Goal: Task Accomplishment & Management: Use online tool/utility

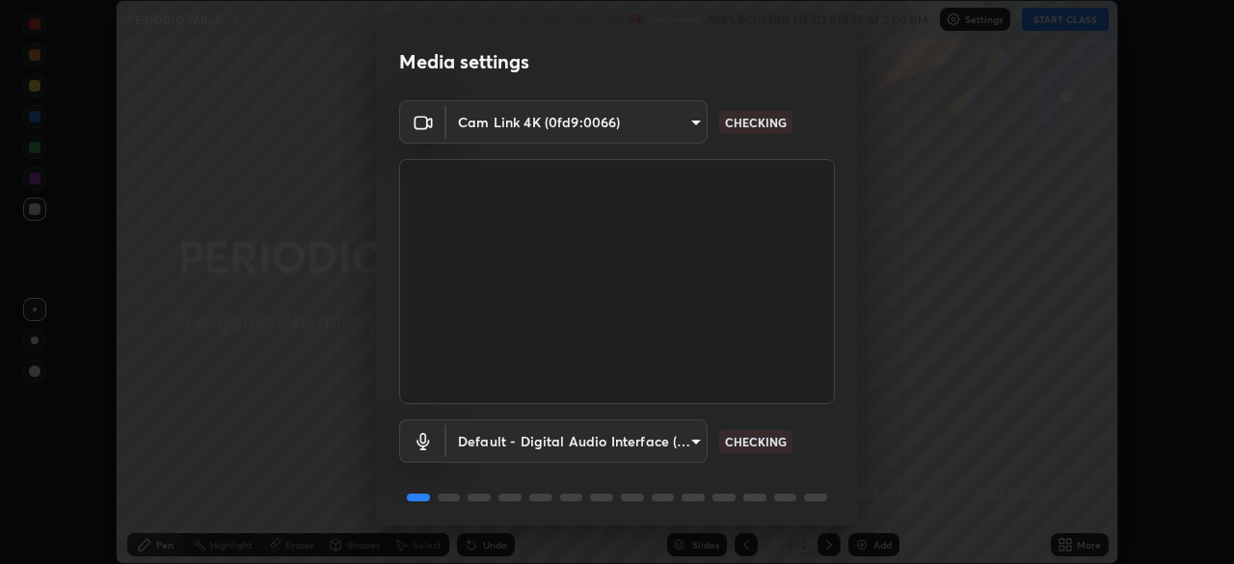
scroll to position [68, 0]
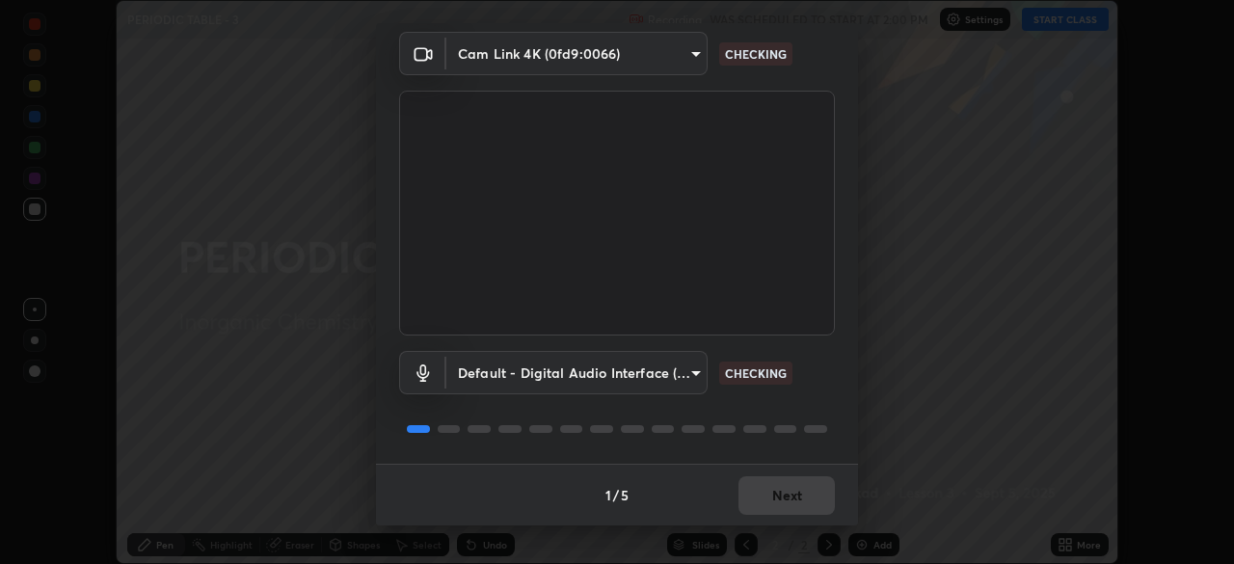
click at [811, 496] on div "1 / 5 Next" at bounding box center [617, 495] width 482 height 62
click at [809, 499] on div "1 / 5 Next" at bounding box center [617, 495] width 482 height 62
click at [809, 498] on div "1 / 5 Next" at bounding box center [617, 495] width 482 height 62
click at [807, 499] on div "1 / 5 Next" at bounding box center [617, 495] width 482 height 62
click at [811, 499] on div "1 / 5 Next" at bounding box center [617, 495] width 482 height 62
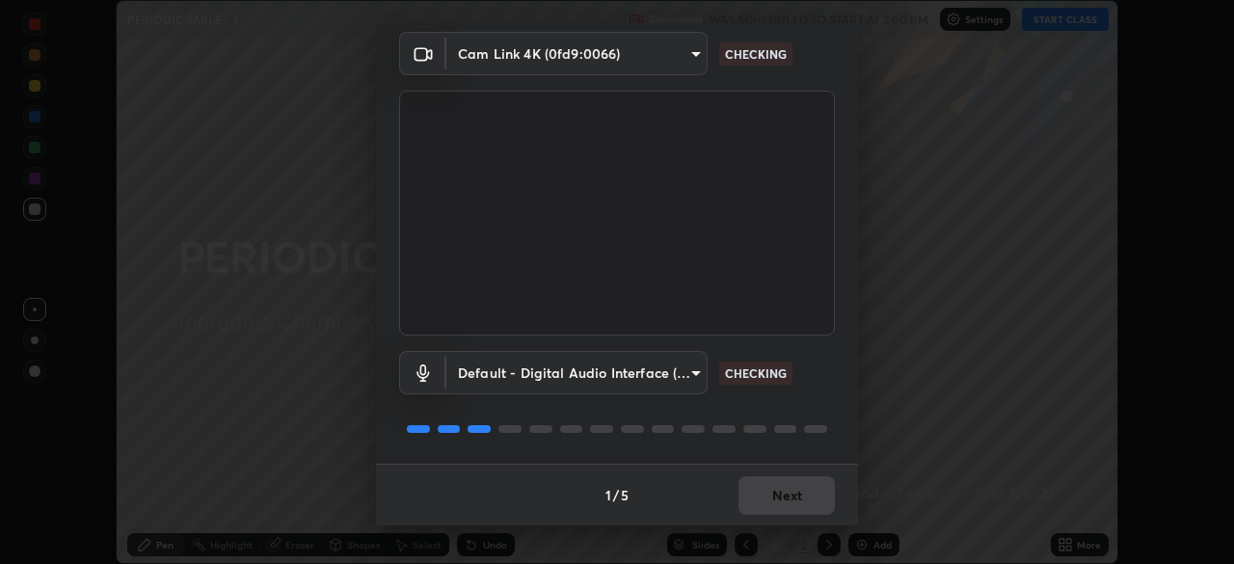
click at [815, 502] on div "1 / 5 Next" at bounding box center [617, 495] width 482 height 62
click at [815, 500] on div "1 / 5 Next" at bounding box center [617, 495] width 482 height 62
click at [823, 495] on div "1 / 5 Next" at bounding box center [617, 495] width 482 height 62
click at [812, 497] on div "1 / 5 Next" at bounding box center [617, 495] width 482 height 62
click at [802, 495] on div "1 / 5 Next" at bounding box center [617, 495] width 482 height 62
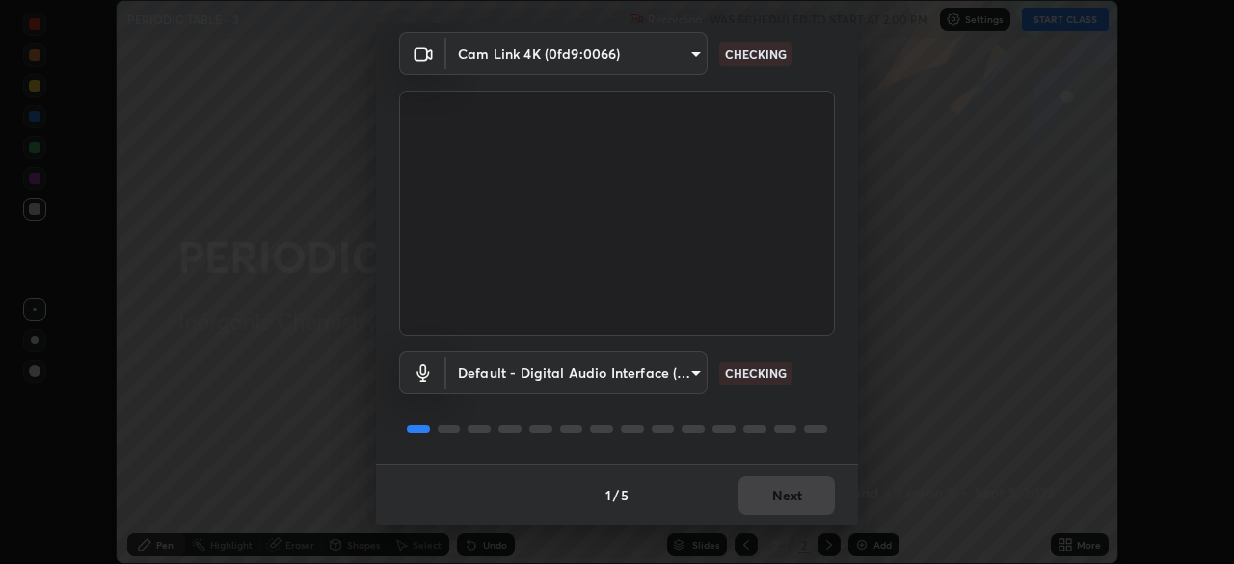
click at [794, 492] on div "1 / 5 Next" at bounding box center [617, 495] width 482 height 62
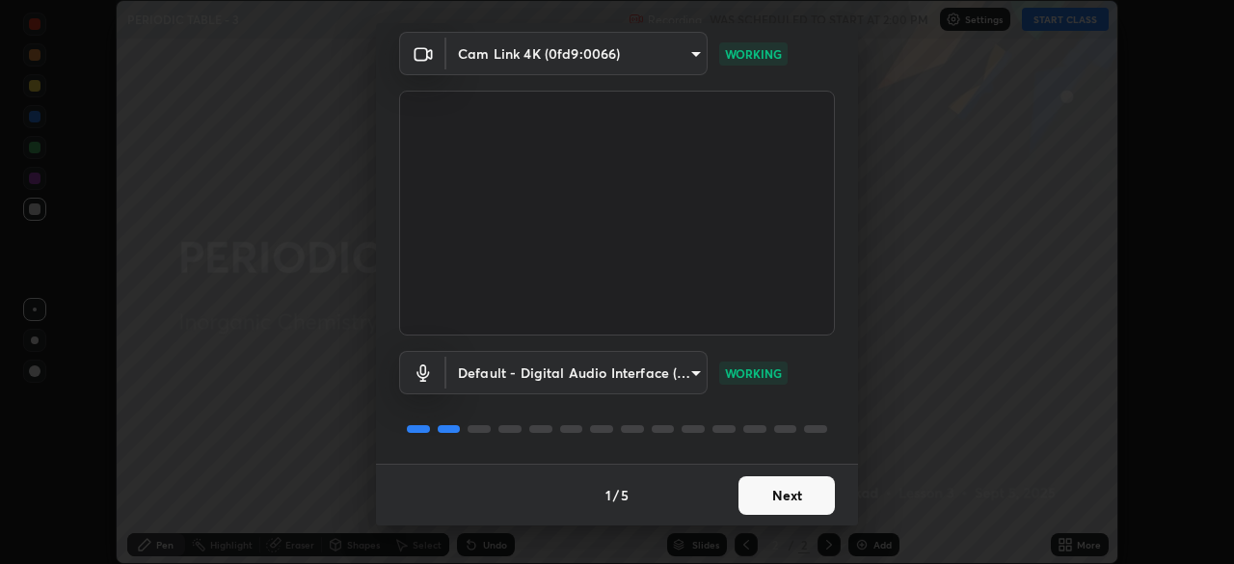
click at [795, 497] on button "Next" at bounding box center [787, 495] width 96 height 39
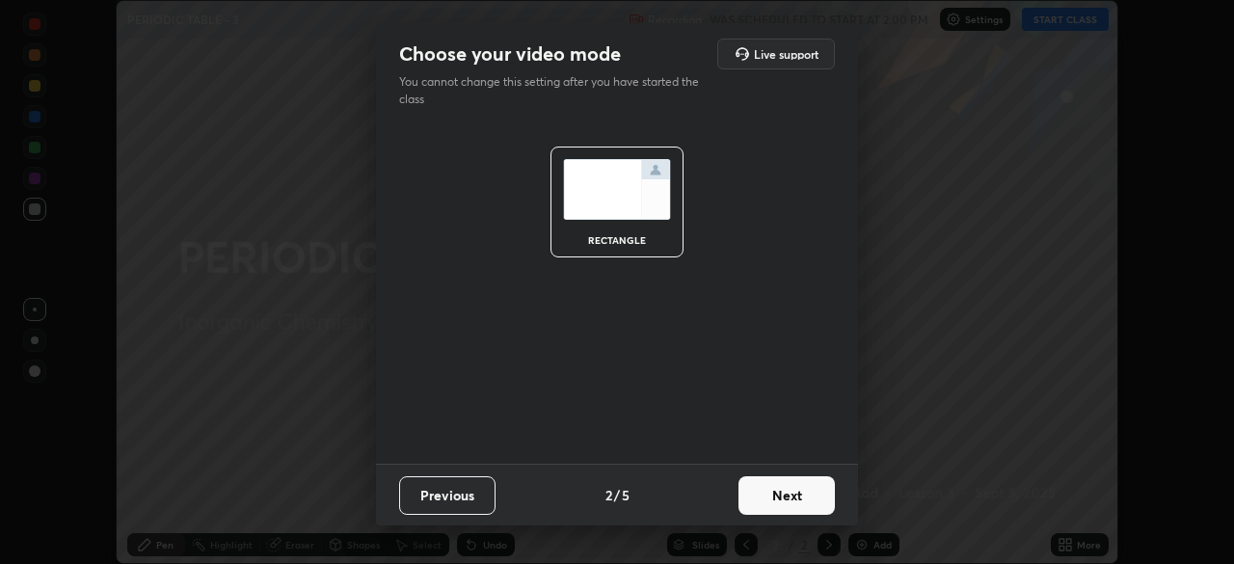
scroll to position [0, 0]
click at [768, 489] on button "Next" at bounding box center [787, 495] width 96 height 39
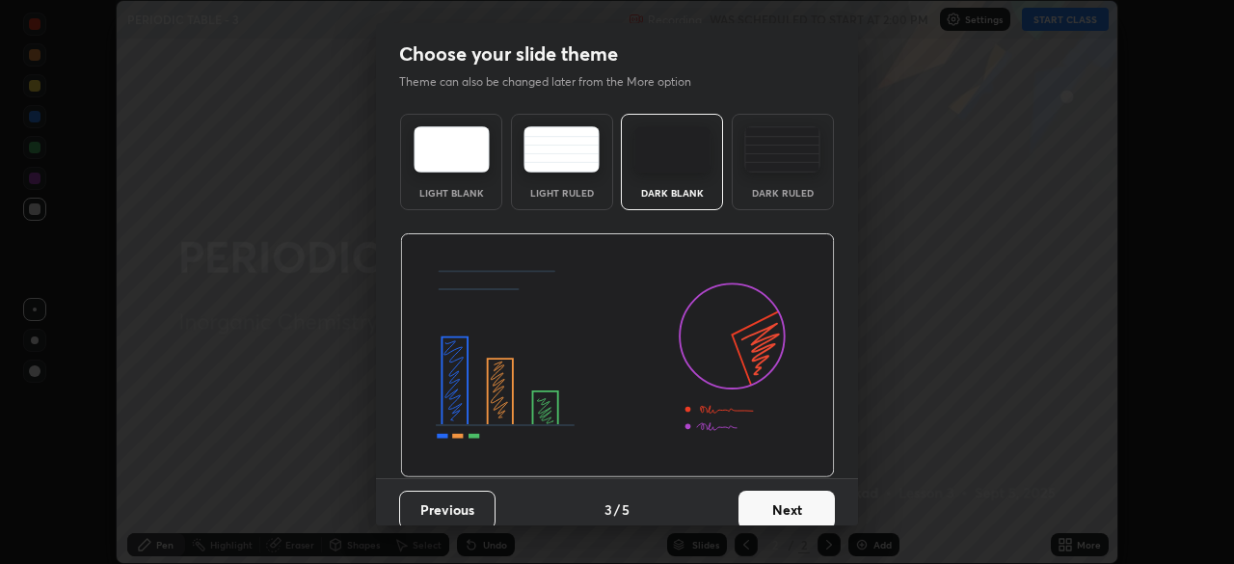
click at [773, 495] on button "Next" at bounding box center [787, 510] width 96 height 39
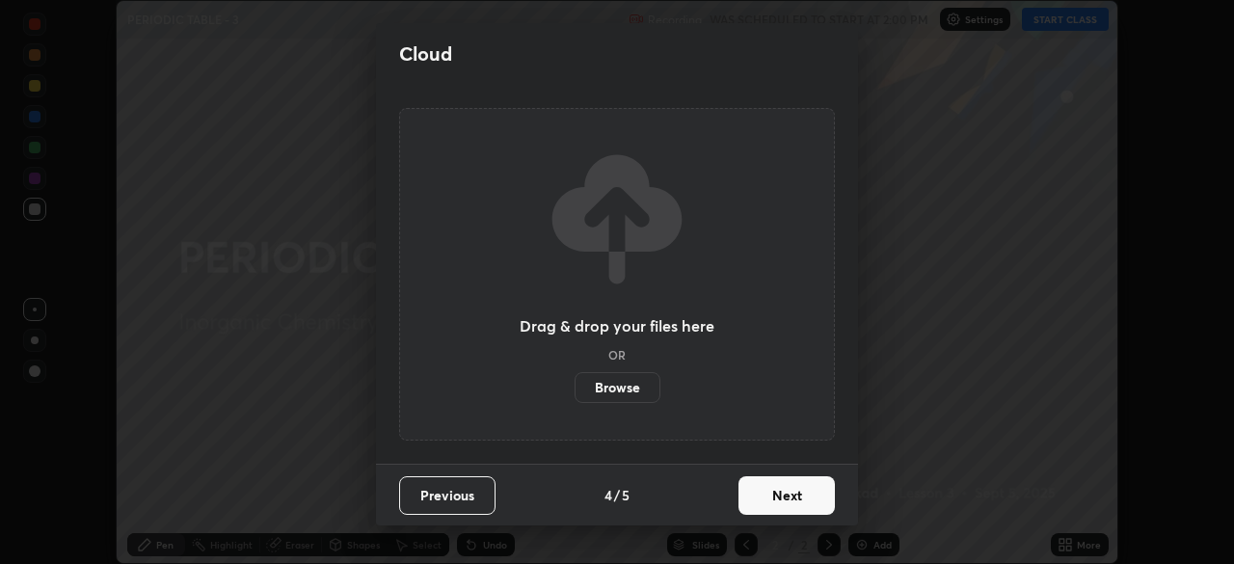
click at [782, 496] on button "Next" at bounding box center [787, 495] width 96 height 39
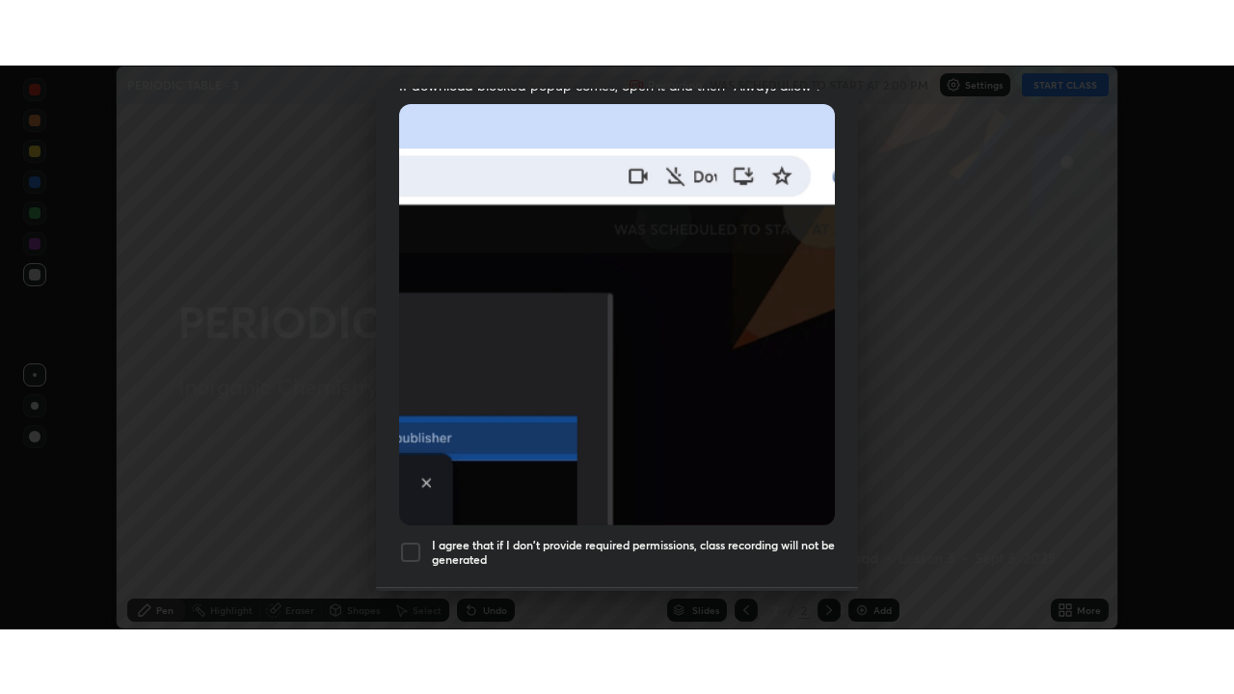
scroll to position [462, 0]
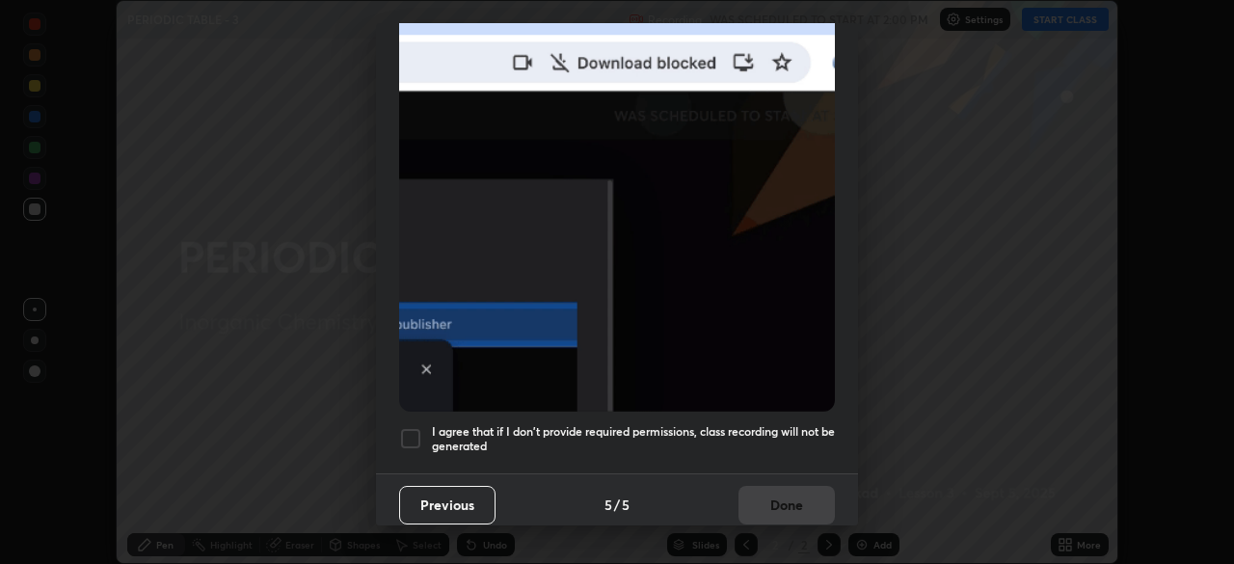
click at [733, 431] on h5 "I agree that if I don't provide required permissions, class recording will not …" at bounding box center [633, 439] width 403 height 30
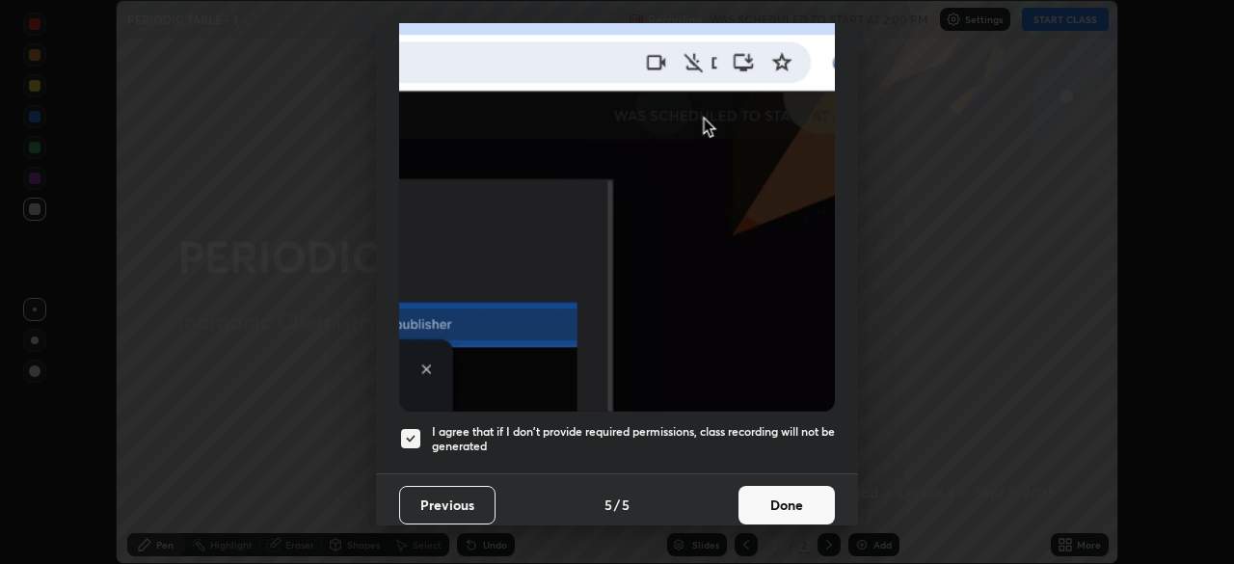
click at [794, 486] on button "Done" at bounding box center [787, 505] width 96 height 39
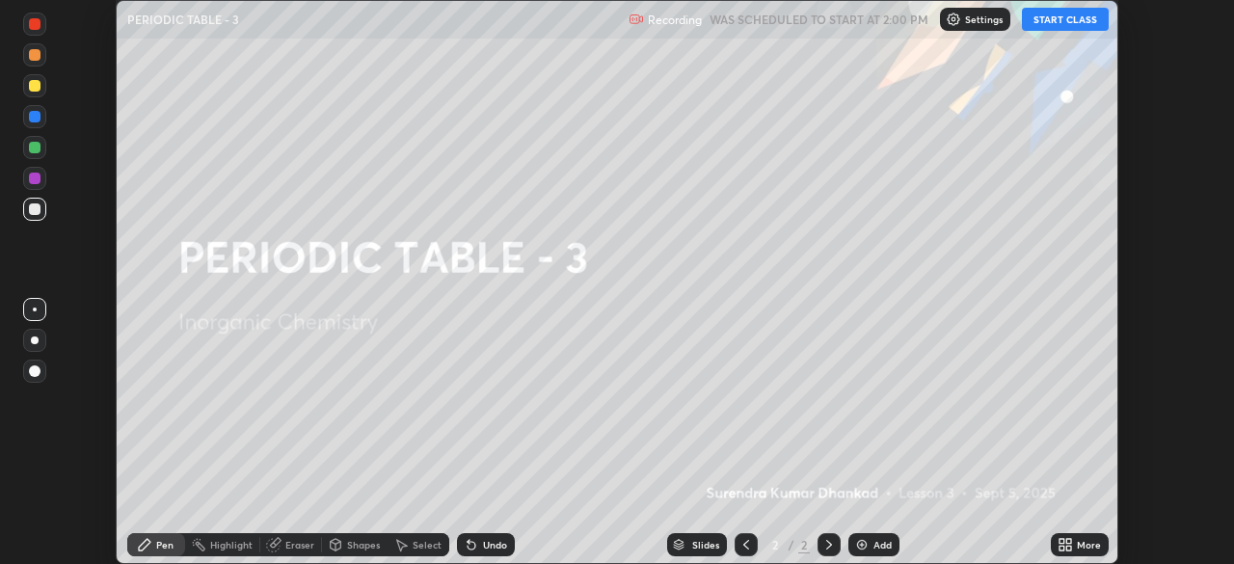
click at [1067, 21] on button "START CLASS" at bounding box center [1065, 19] width 87 height 23
click at [1078, 543] on div "More" at bounding box center [1089, 545] width 24 height 10
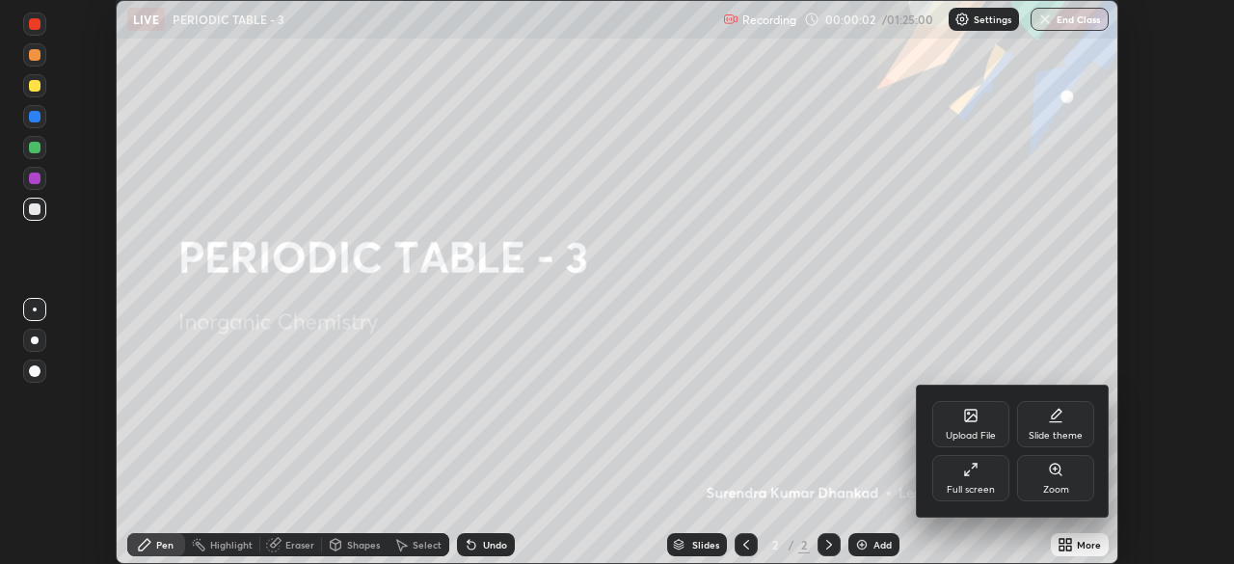
click at [1057, 431] on div "Slide theme" at bounding box center [1056, 436] width 54 height 10
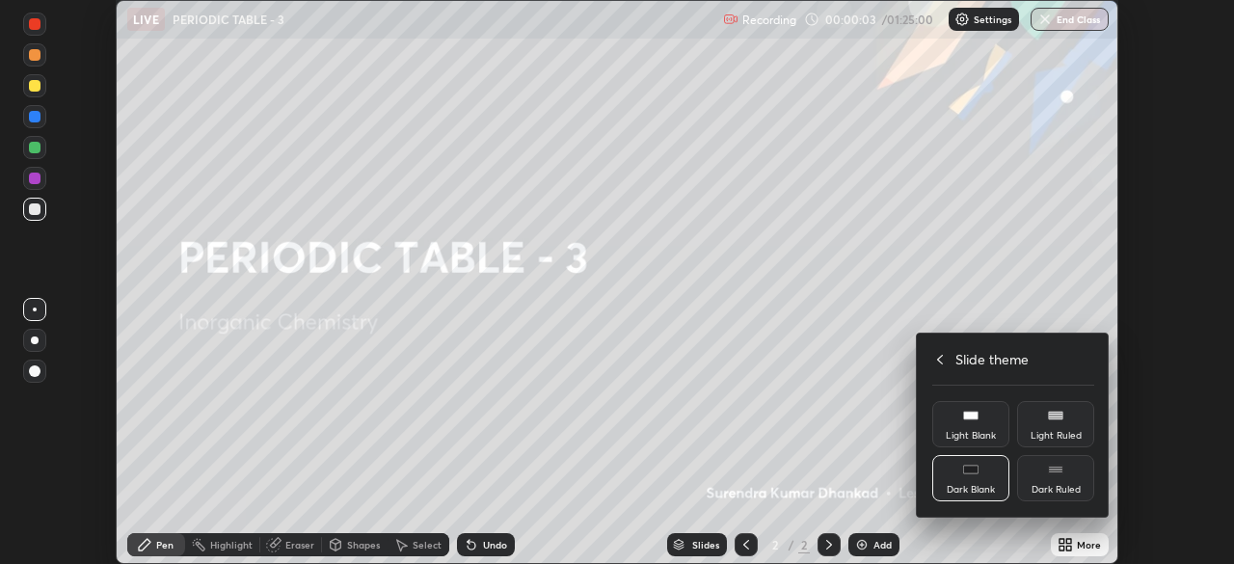
click at [1072, 485] on div "Dark Ruled" at bounding box center [1056, 490] width 49 height 10
click at [948, 360] on div "Slide theme" at bounding box center [1013, 359] width 162 height 20
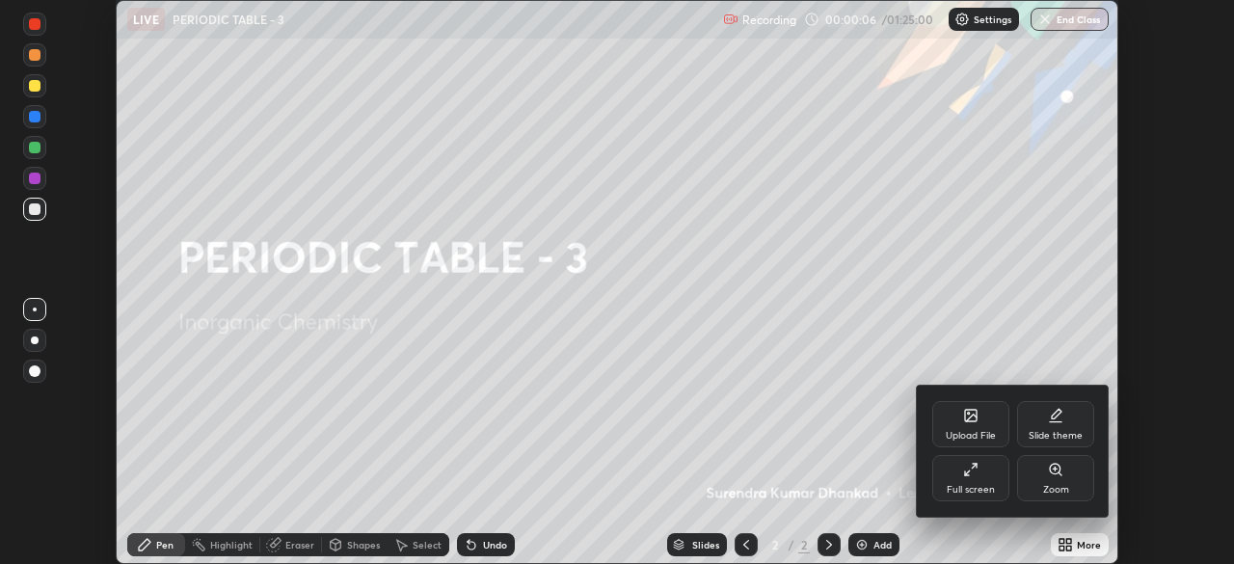
click at [976, 441] on div "Upload File" at bounding box center [971, 436] width 50 height 10
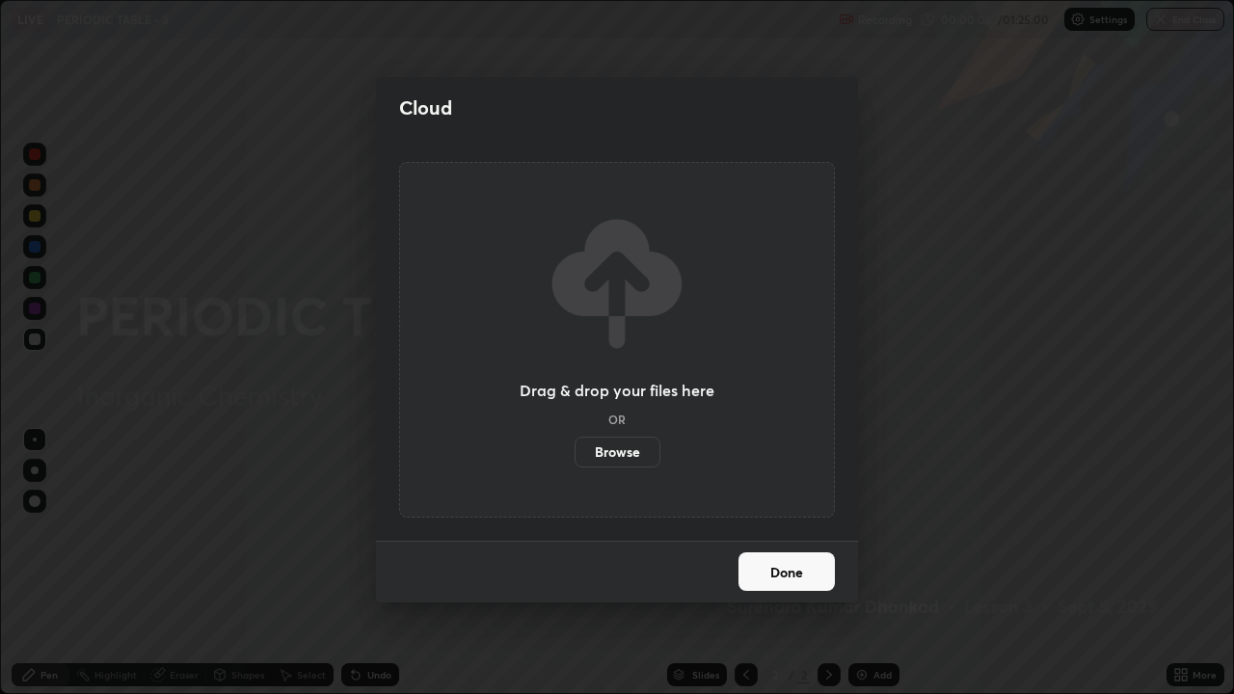
scroll to position [694, 1234]
click at [752, 563] on button "Done" at bounding box center [787, 572] width 96 height 39
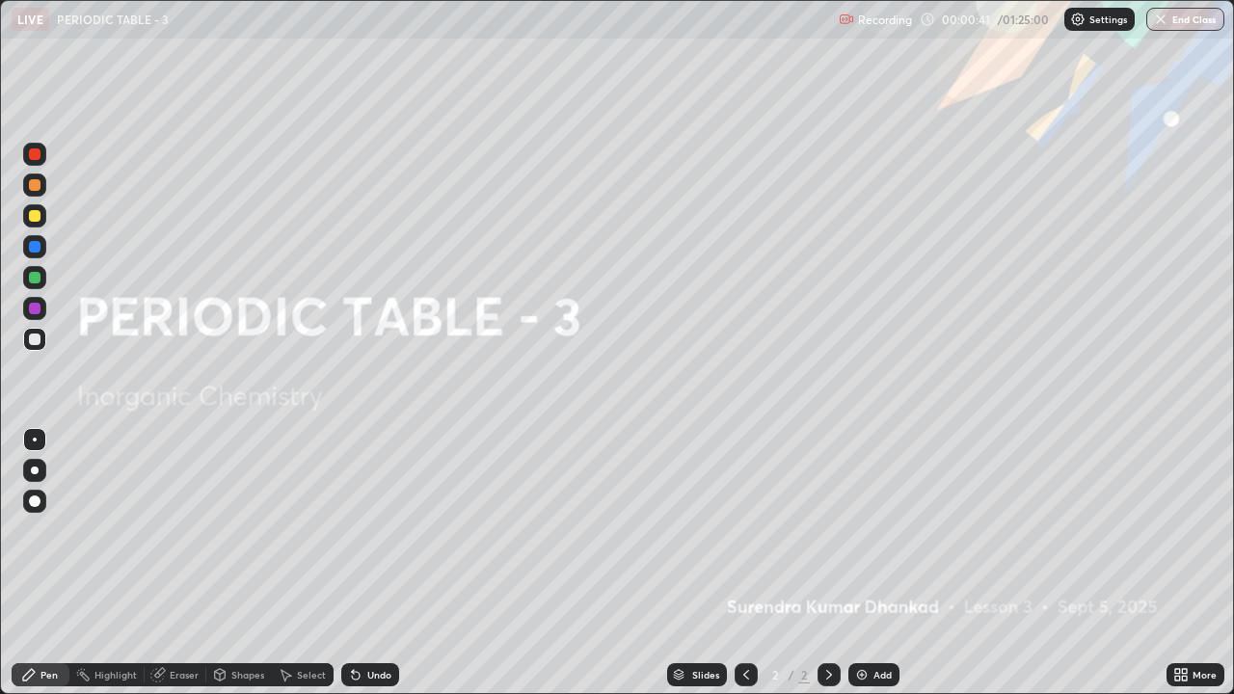
click at [869, 563] on div "Add" at bounding box center [874, 674] width 51 height 23
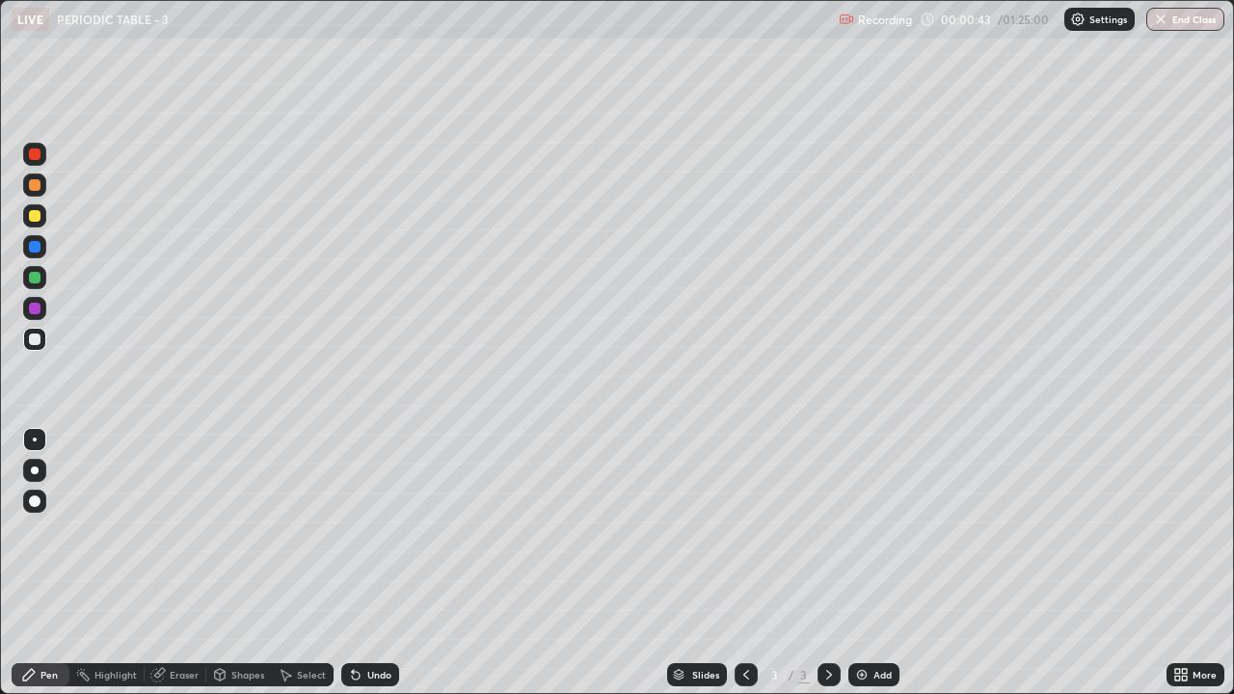
click at [26, 468] on div at bounding box center [34, 470] width 23 height 23
click at [181, 563] on div "Eraser" at bounding box center [184, 675] width 29 height 10
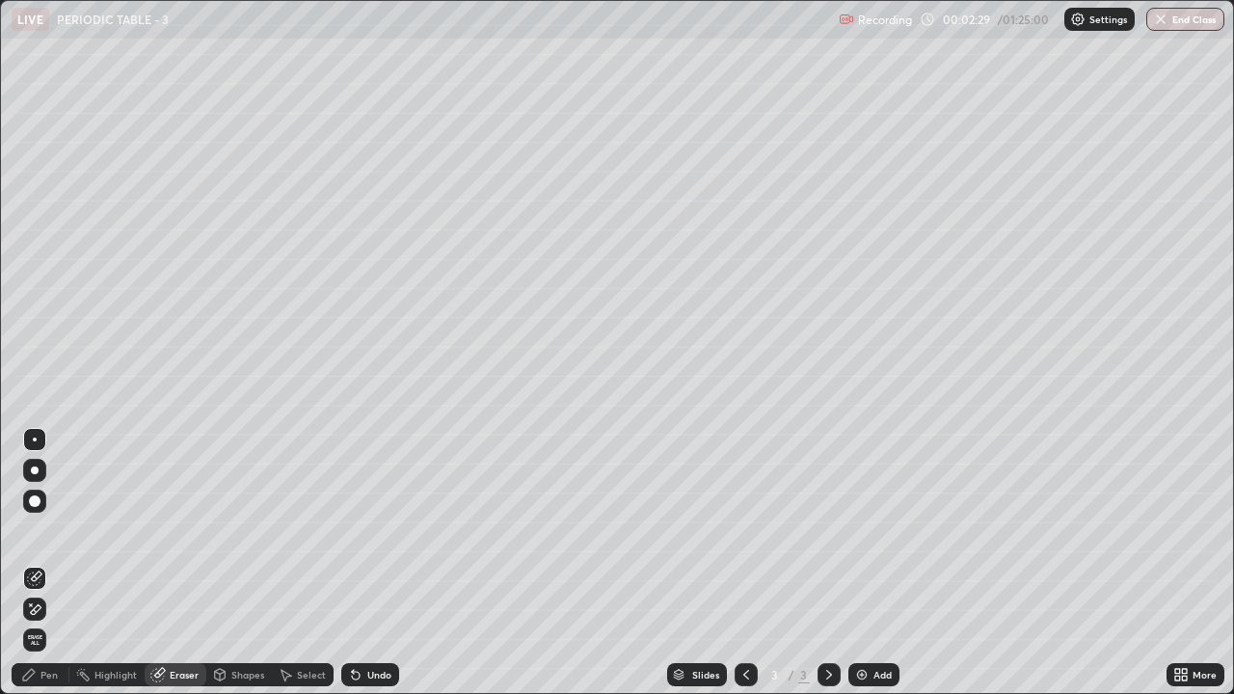
click at [38, 563] on icon at bounding box center [36, 610] width 11 height 10
click at [58, 563] on div "Pen" at bounding box center [41, 674] width 58 height 23
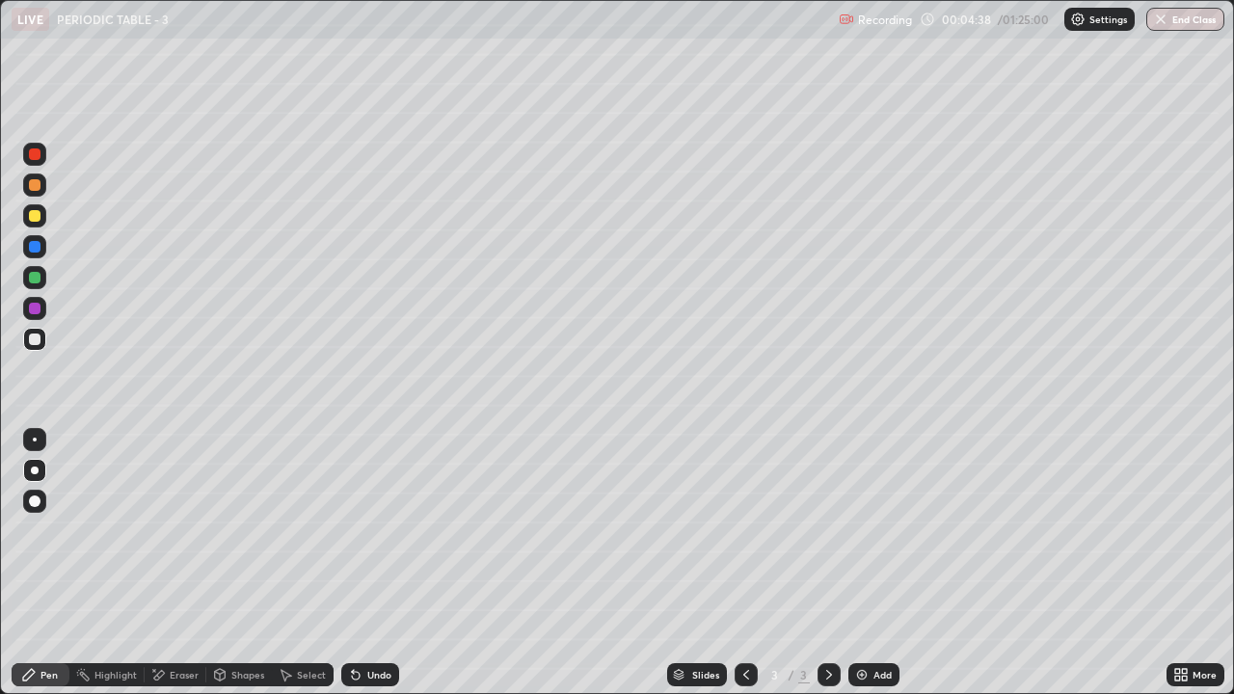
click at [177, 563] on div "Eraser" at bounding box center [184, 675] width 29 height 10
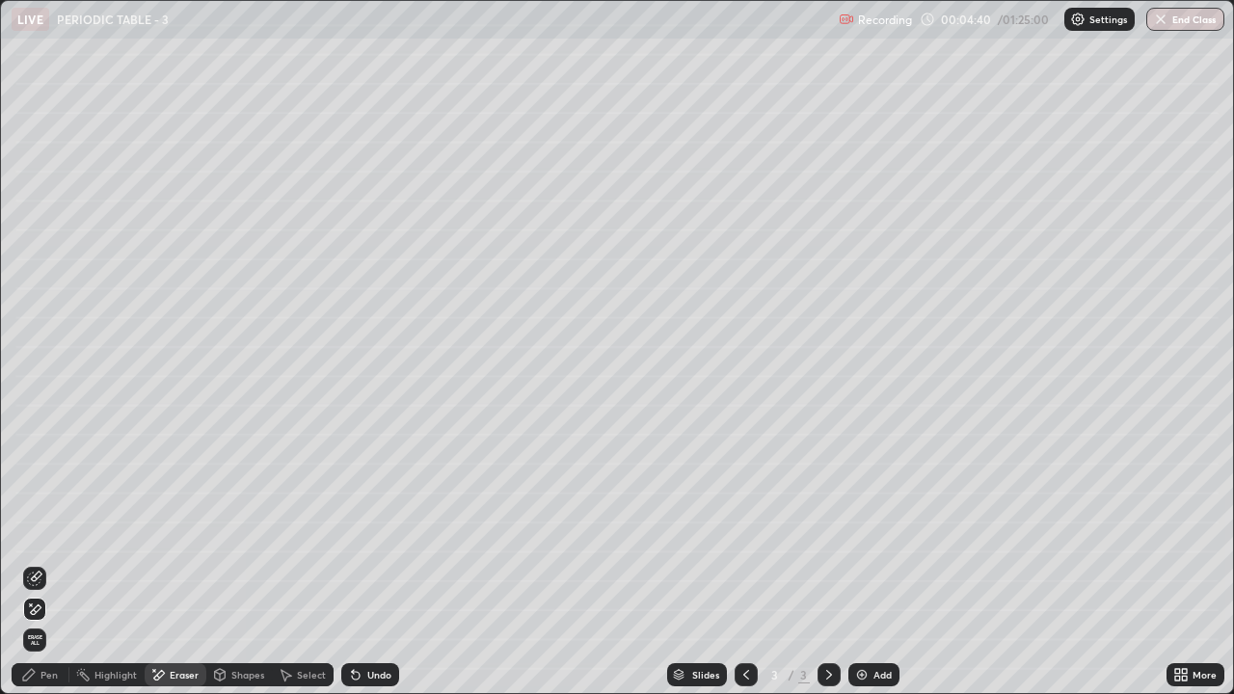
click at [56, 563] on div "Pen" at bounding box center [41, 674] width 58 height 23
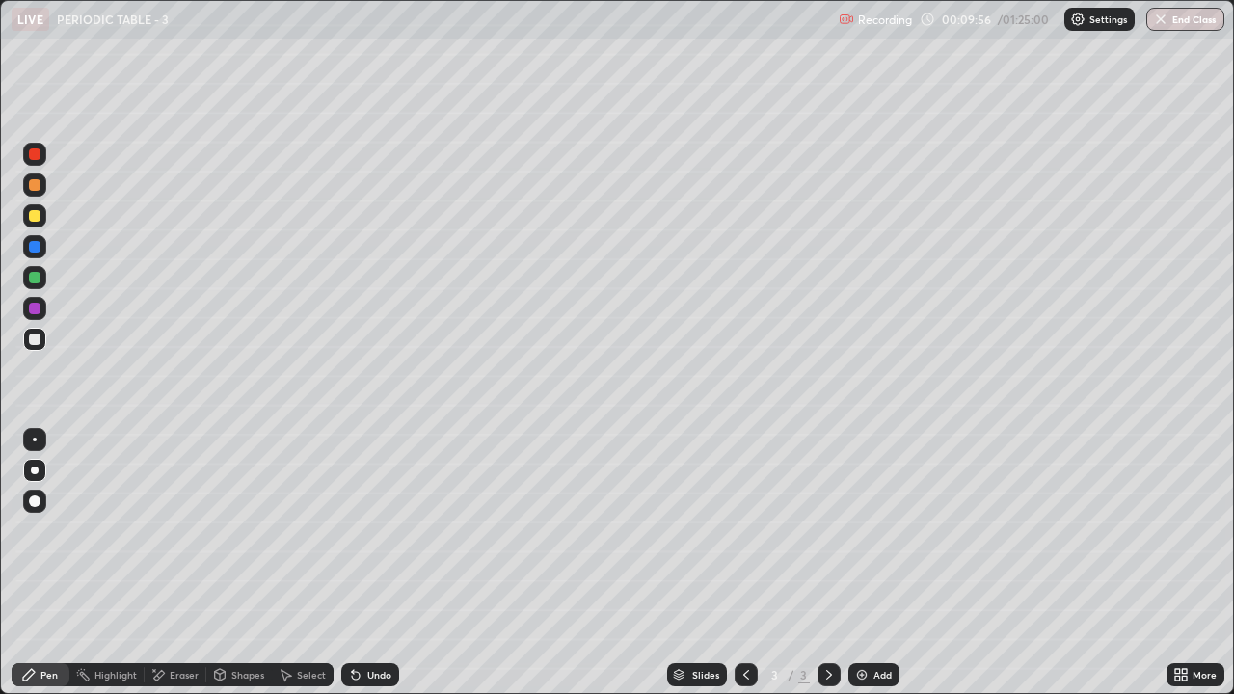
click at [178, 563] on div "Eraser" at bounding box center [184, 675] width 29 height 10
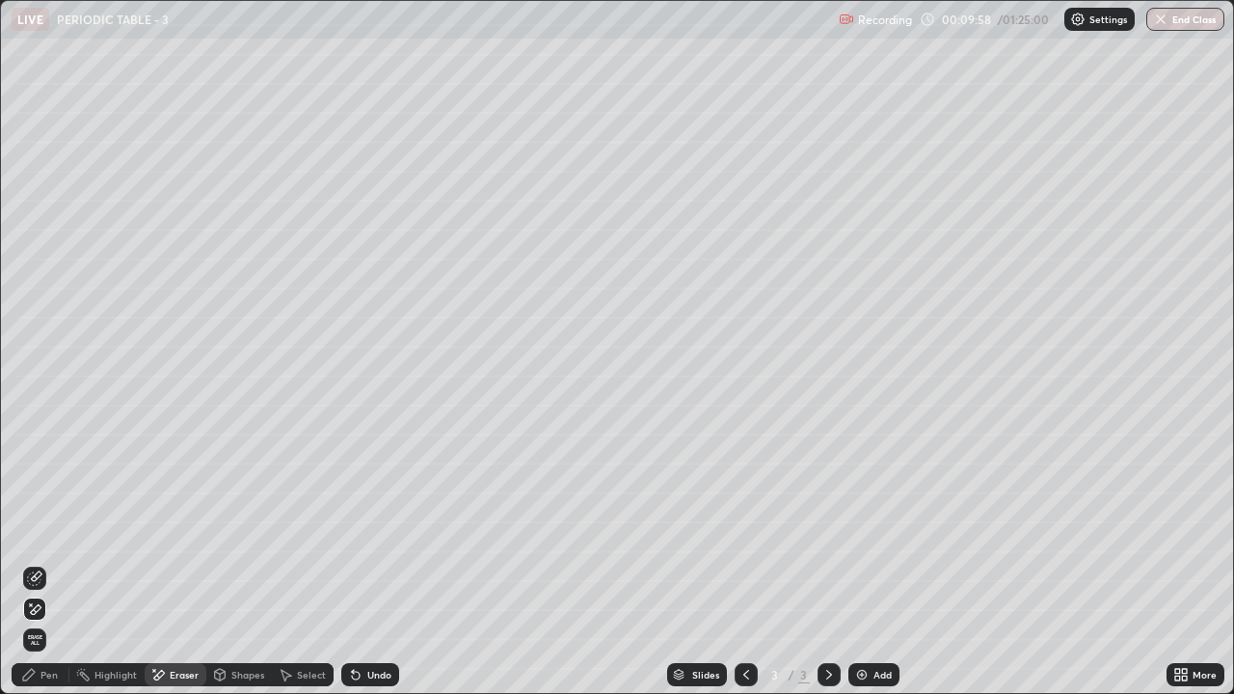
click at [50, 563] on div "Pen" at bounding box center [48, 675] width 17 height 10
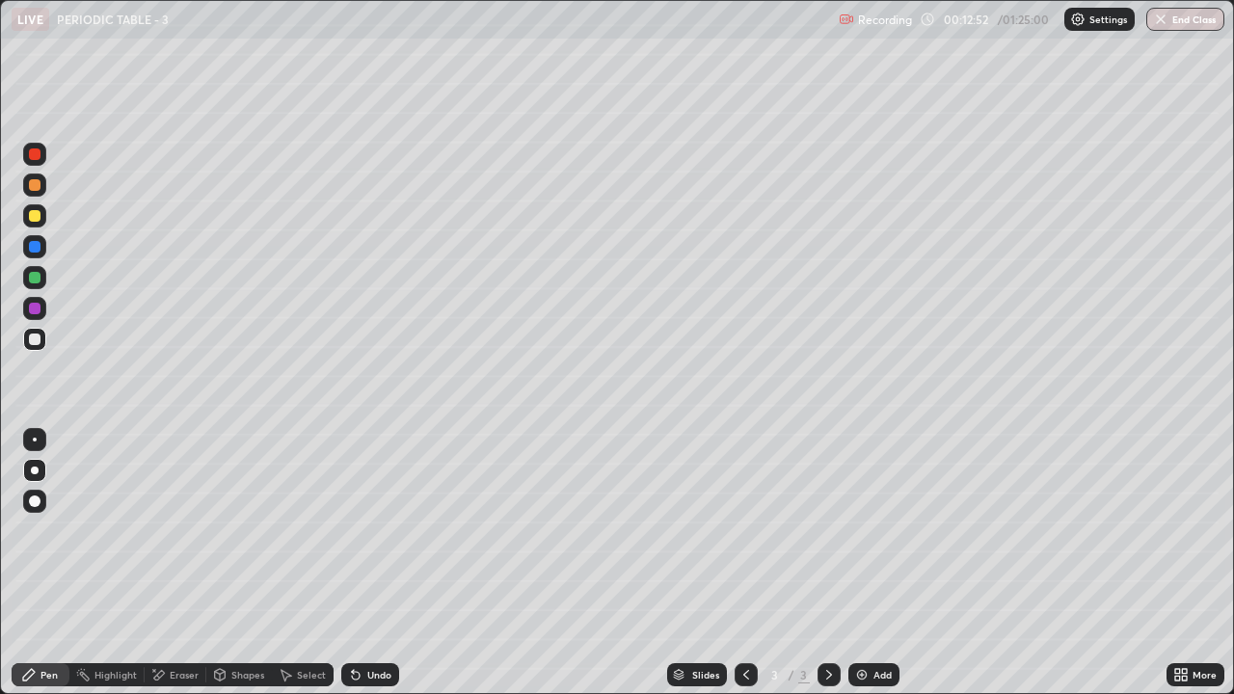
click at [36, 216] on div at bounding box center [35, 216] width 12 height 12
click at [181, 563] on div "Eraser" at bounding box center [184, 675] width 29 height 10
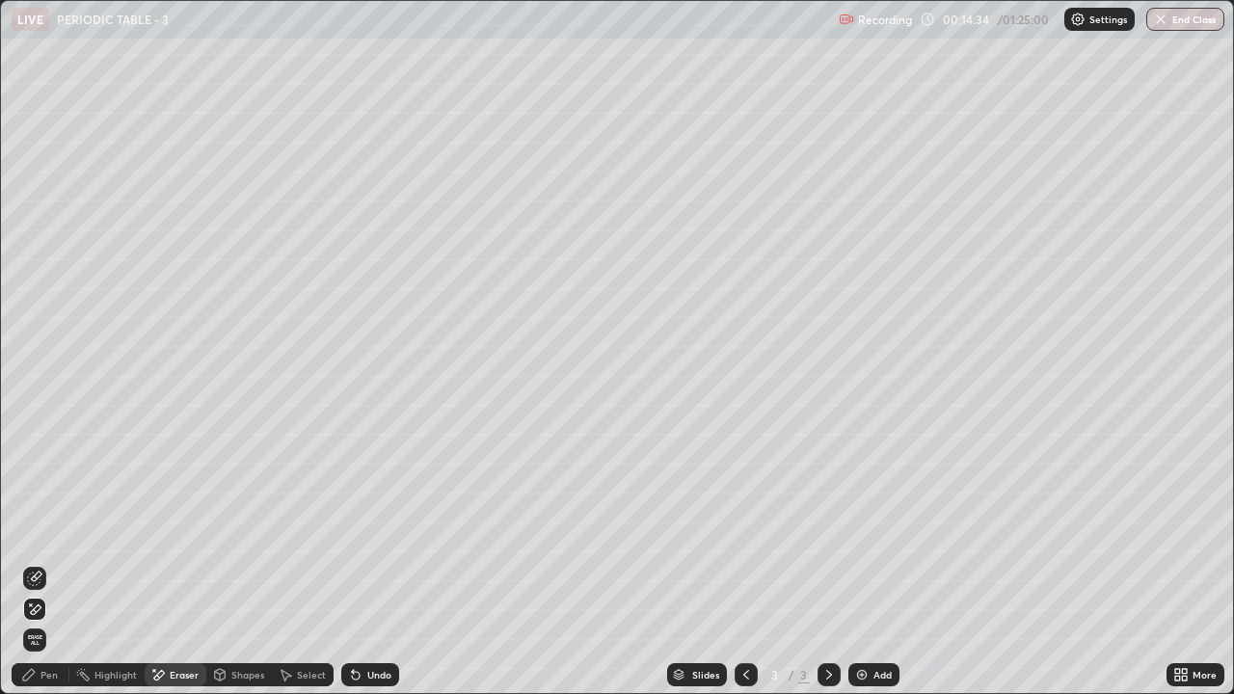
click at [31, 563] on icon at bounding box center [28, 674] width 15 height 15
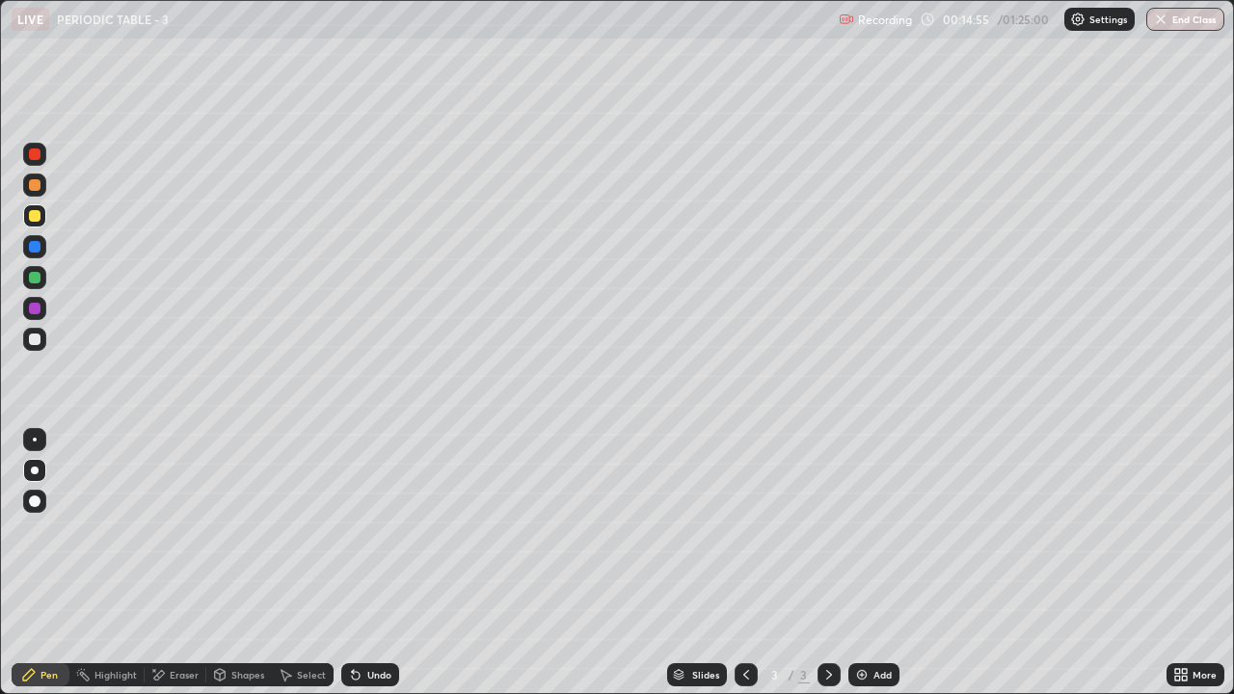
click at [33, 339] on div at bounding box center [35, 340] width 12 height 12
click at [200, 563] on div "Eraser" at bounding box center [176, 674] width 62 height 23
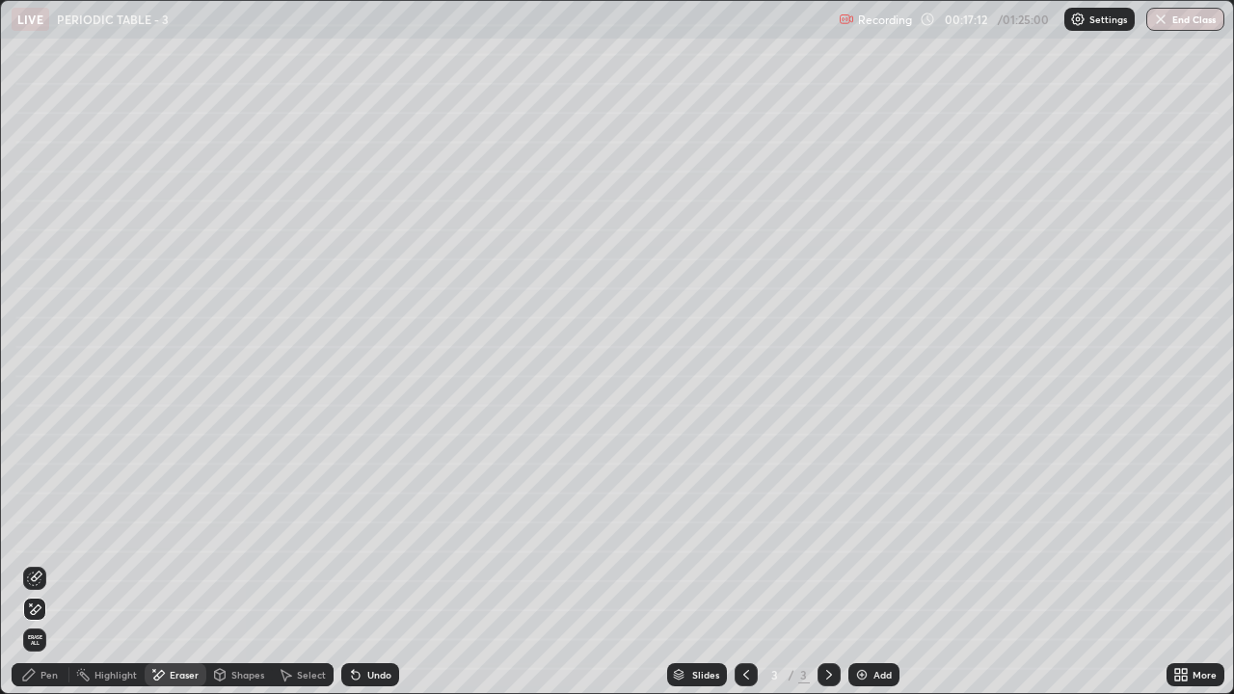
click at [45, 563] on div "Pen" at bounding box center [48, 675] width 17 height 10
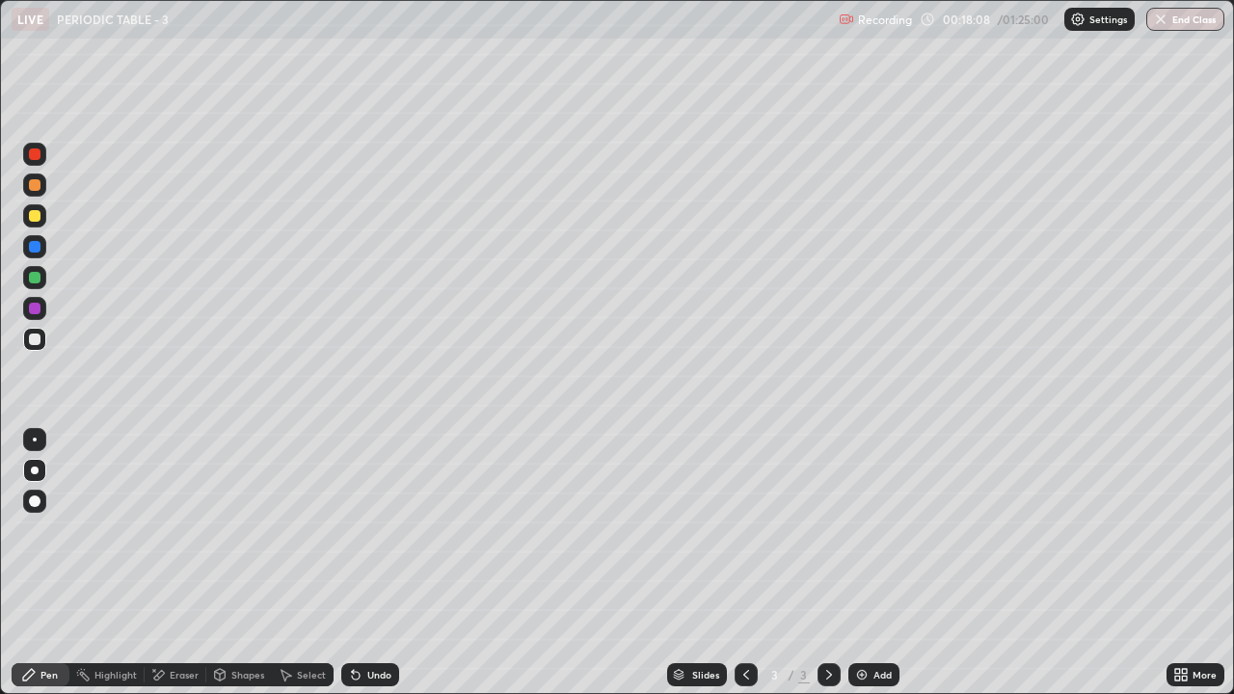
click at [863, 563] on img at bounding box center [861, 674] width 15 height 15
click at [37, 276] on div at bounding box center [35, 278] width 12 height 12
click at [37, 218] on div at bounding box center [35, 216] width 12 height 12
click at [364, 563] on div "Undo" at bounding box center [370, 674] width 58 height 23
click at [32, 280] on div at bounding box center [35, 278] width 12 height 12
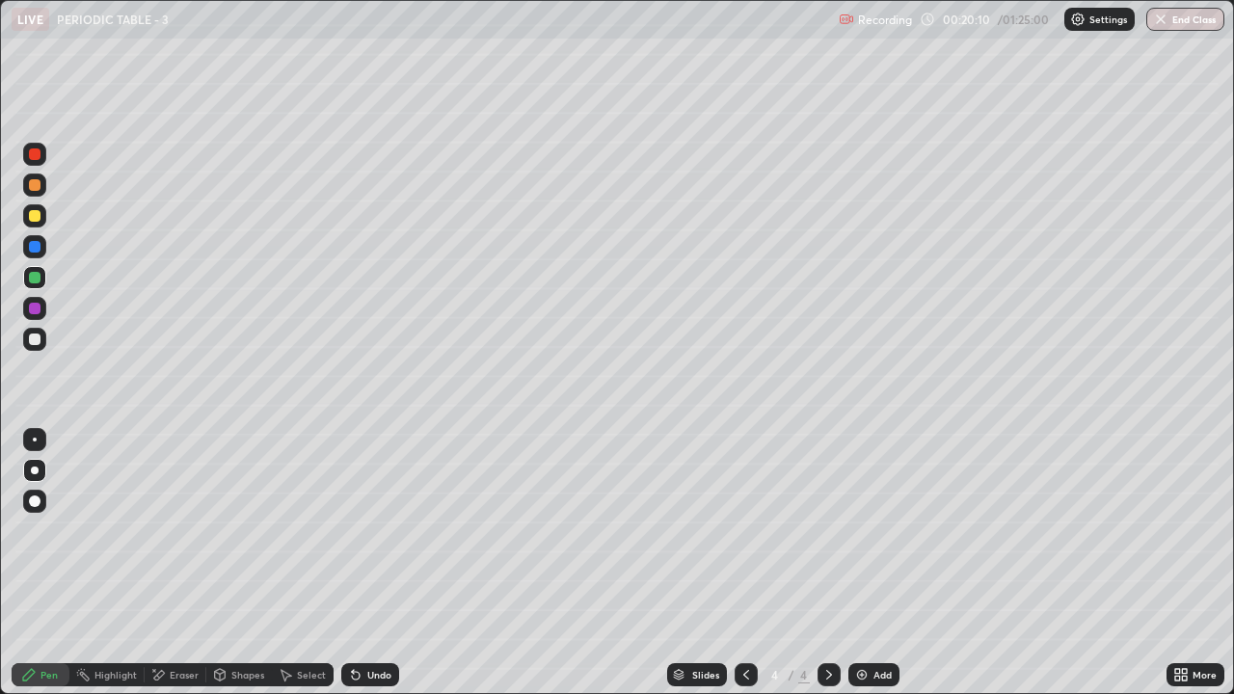
click at [27, 283] on div at bounding box center [34, 277] width 23 height 23
click at [34, 337] on div at bounding box center [35, 340] width 12 height 12
click at [35, 218] on div at bounding box center [35, 216] width 12 height 12
click at [34, 154] on div at bounding box center [35, 154] width 12 height 12
click at [30, 336] on div at bounding box center [35, 340] width 12 height 12
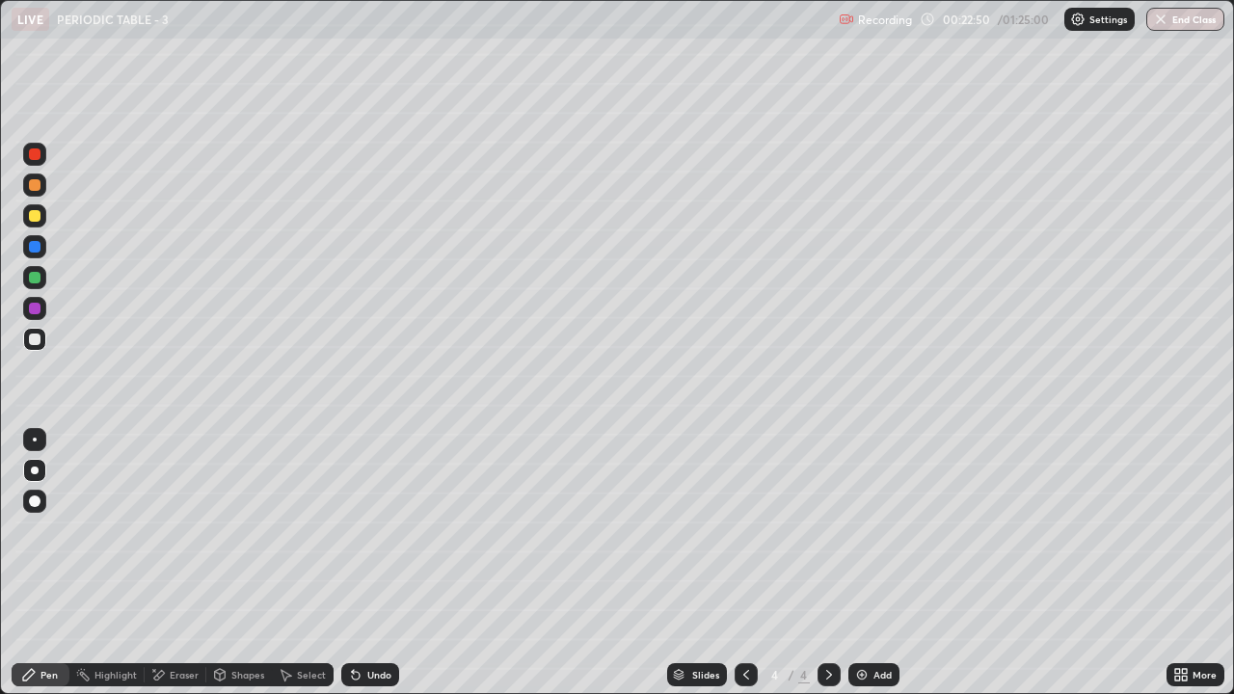
click at [357, 563] on icon at bounding box center [356, 676] width 8 height 8
click at [185, 563] on div "Eraser" at bounding box center [184, 675] width 29 height 10
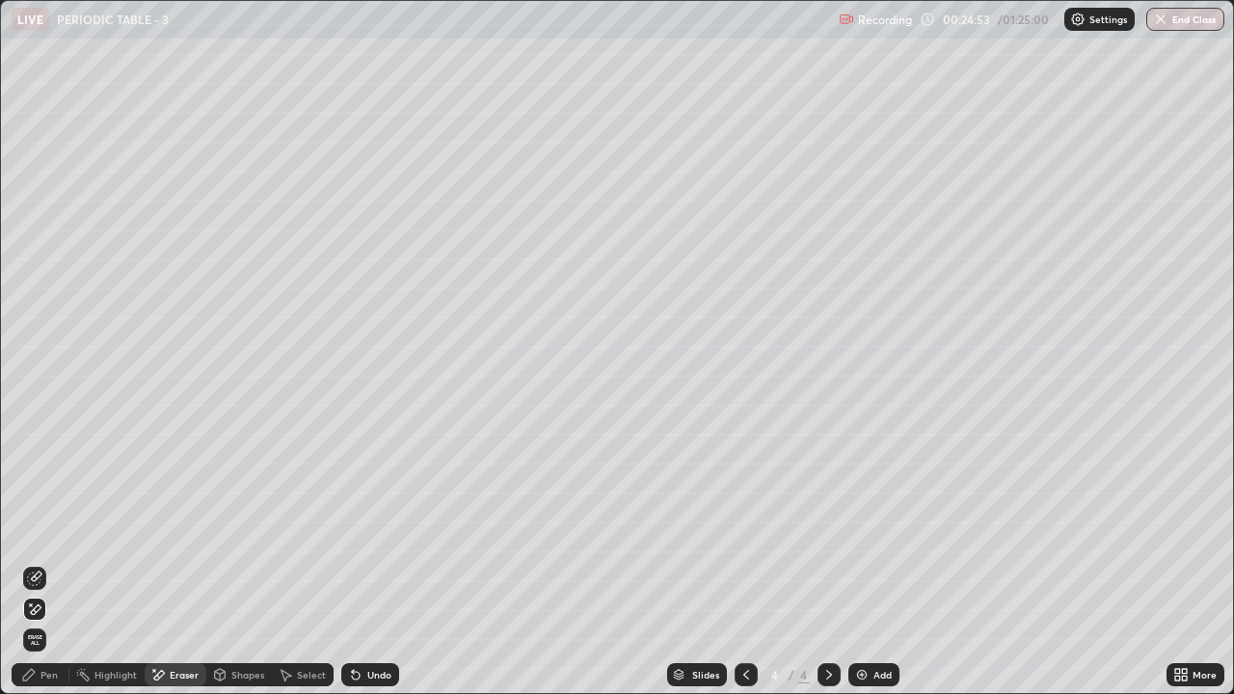
click at [45, 563] on div "Pen" at bounding box center [48, 675] width 17 height 10
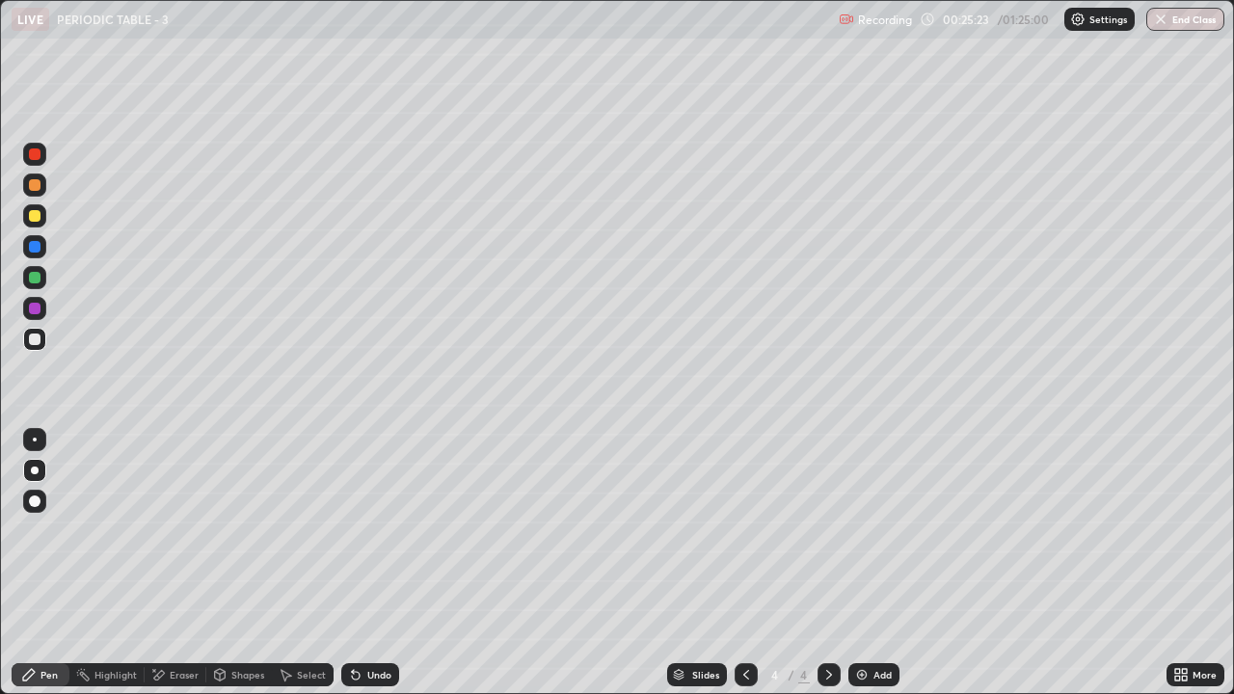
click at [375, 563] on div "Undo" at bounding box center [379, 675] width 24 height 10
click at [376, 563] on div "Undo" at bounding box center [379, 675] width 24 height 10
click at [373, 563] on div "Undo" at bounding box center [379, 675] width 24 height 10
click at [383, 563] on div "Undo" at bounding box center [379, 675] width 24 height 10
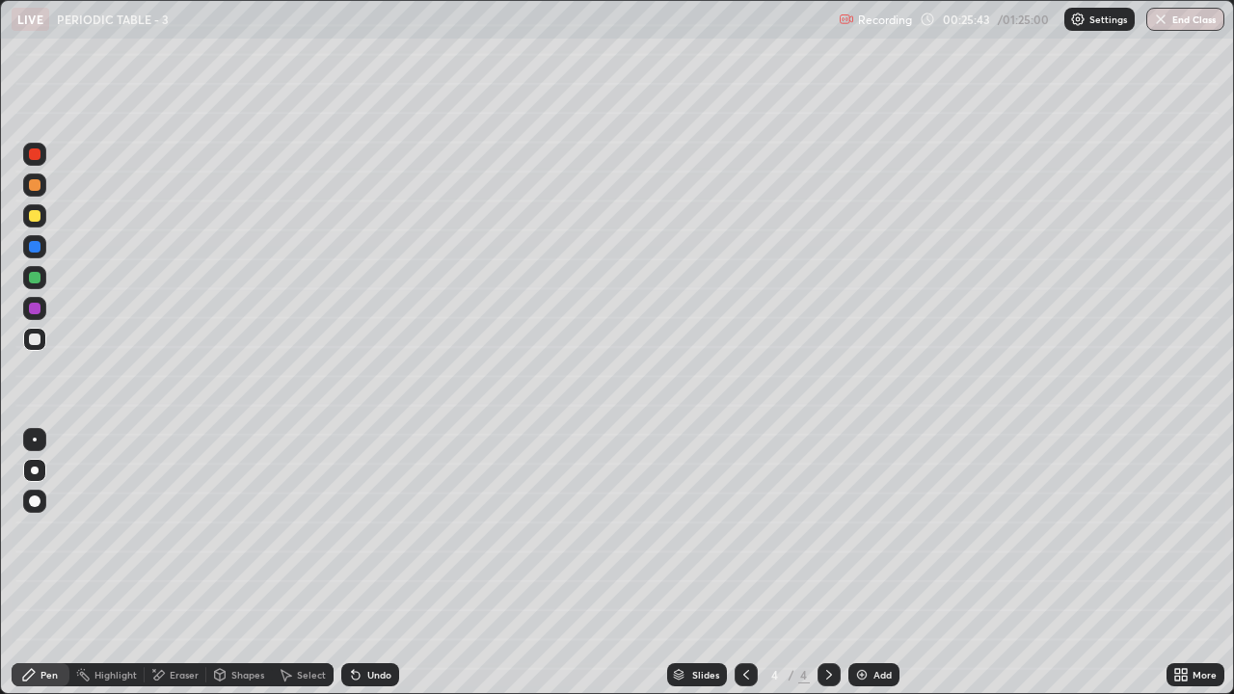
click at [36, 309] on div at bounding box center [35, 309] width 12 height 12
click at [34, 274] on div at bounding box center [35, 278] width 12 height 12
click at [29, 309] on div at bounding box center [35, 309] width 12 height 12
click at [29, 335] on div at bounding box center [35, 340] width 12 height 12
click at [39, 279] on div at bounding box center [35, 278] width 12 height 12
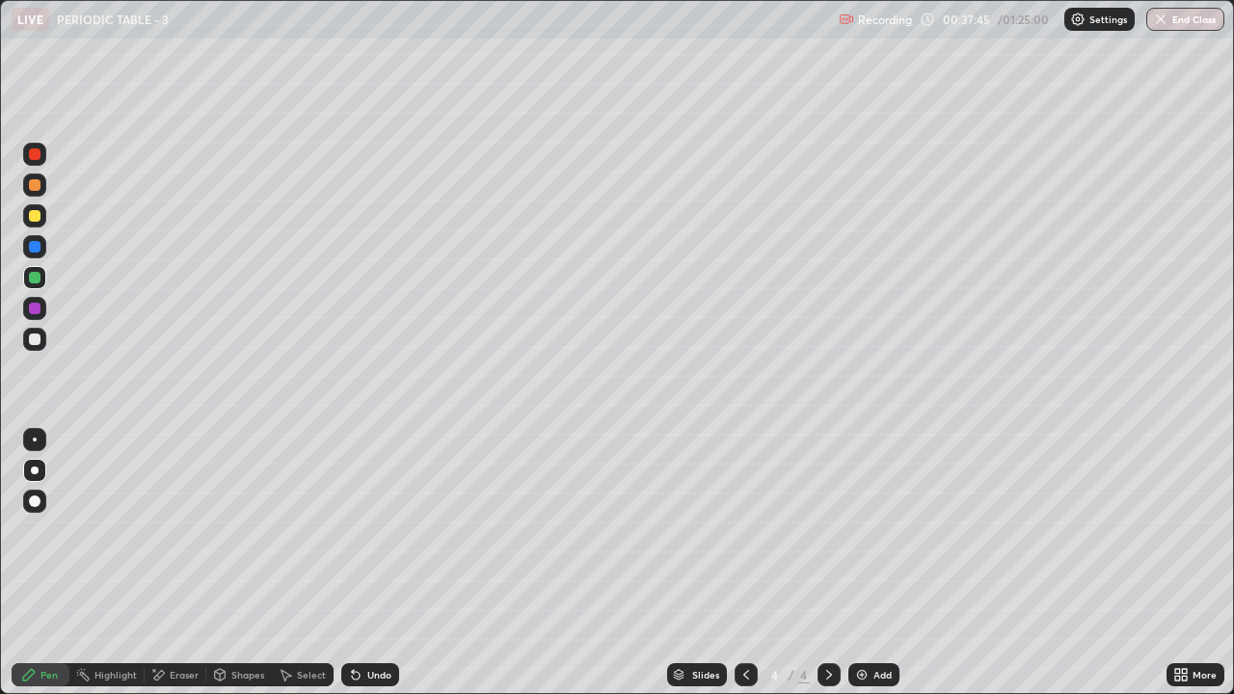
click at [32, 214] on div at bounding box center [35, 216] width 12 height 12
click at [35, 155] on div at bounding box center [35, 154] width 12 height 12
click at [370, 563] on div "Undo" at bounding box center [379, 675] width 24 height 10
click at [36, 248] on div at bounding box center [35, 247] width 12 height 12
click at [38, 247] on div at bounding box center [35, 247] width 12 height 12
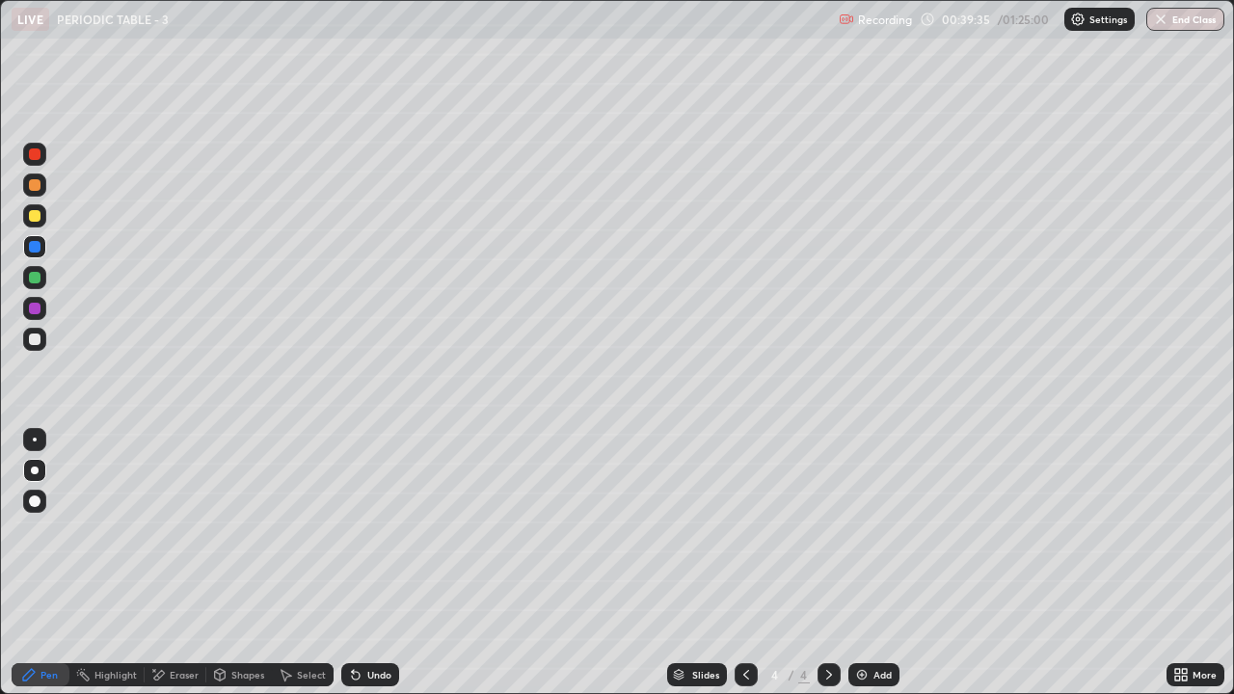
click at [32, 338] on div at bounding box center [35, 340] width 12 height 12
click at [178, 563] on div "Eraser" at bounding box center [184, 675] width 29 height 10
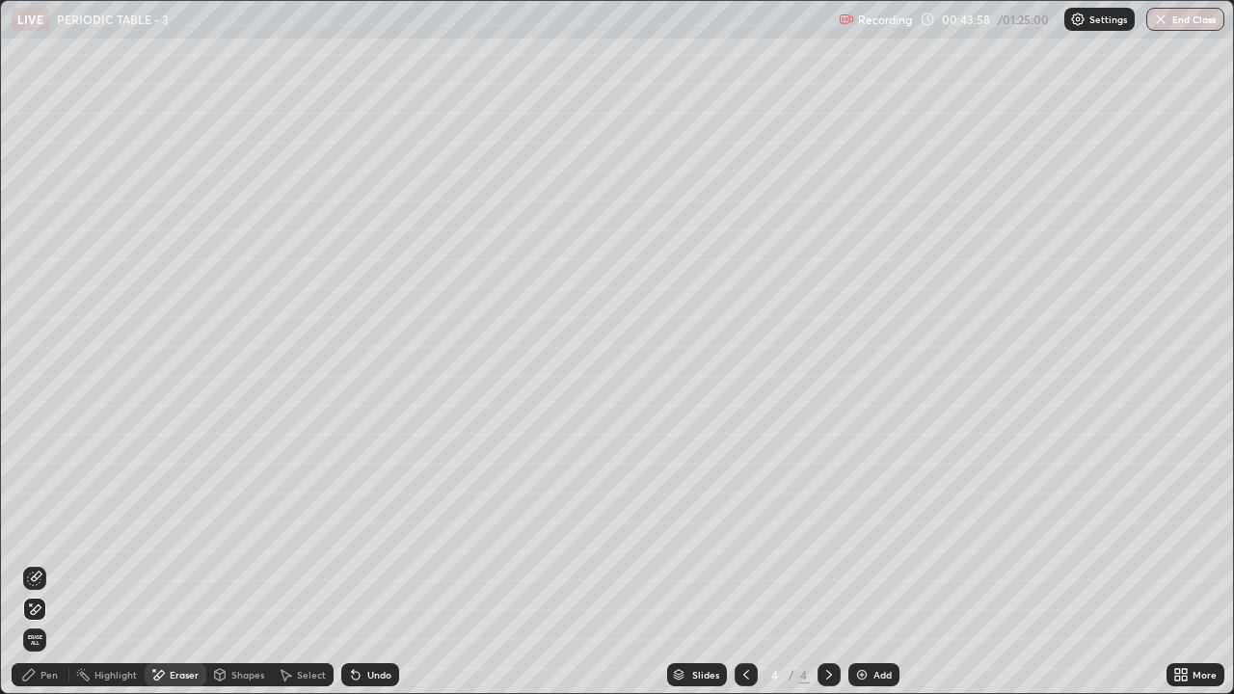
click at [45, 563] on div "Pen" at bounding box center [48, 675] width 17 height 10
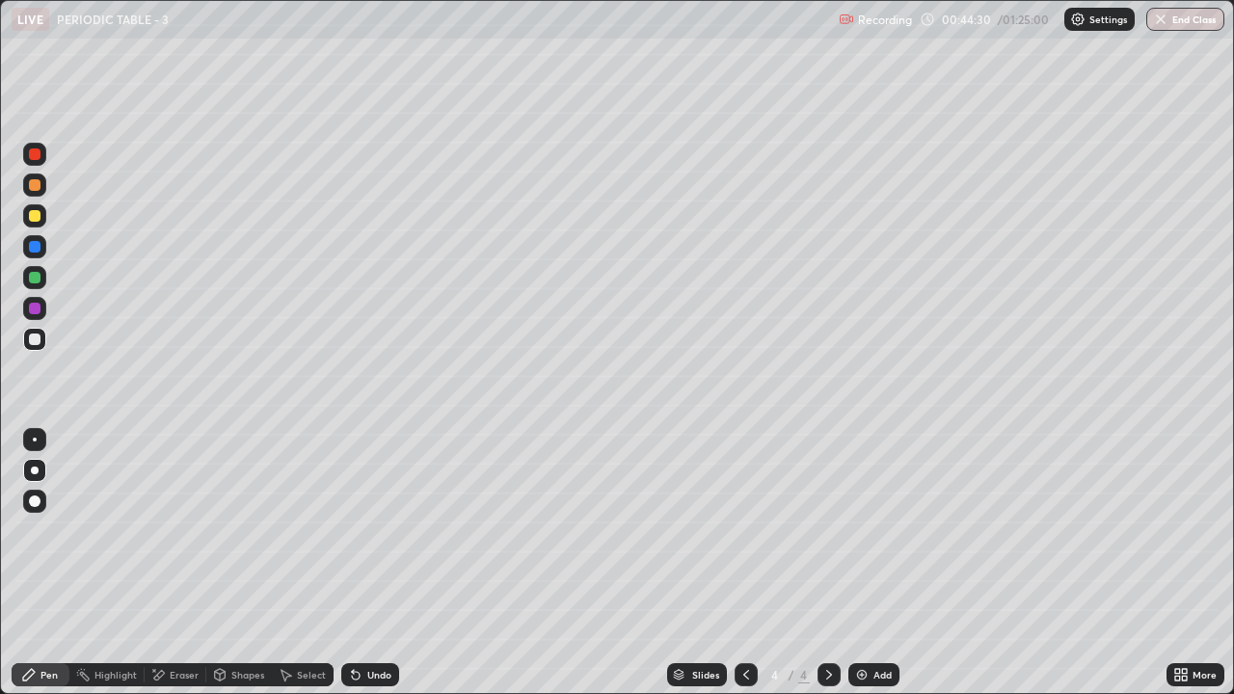
click at [177, 563] on div "Eraser" at bounding box center [184, 675] width 29 height 10
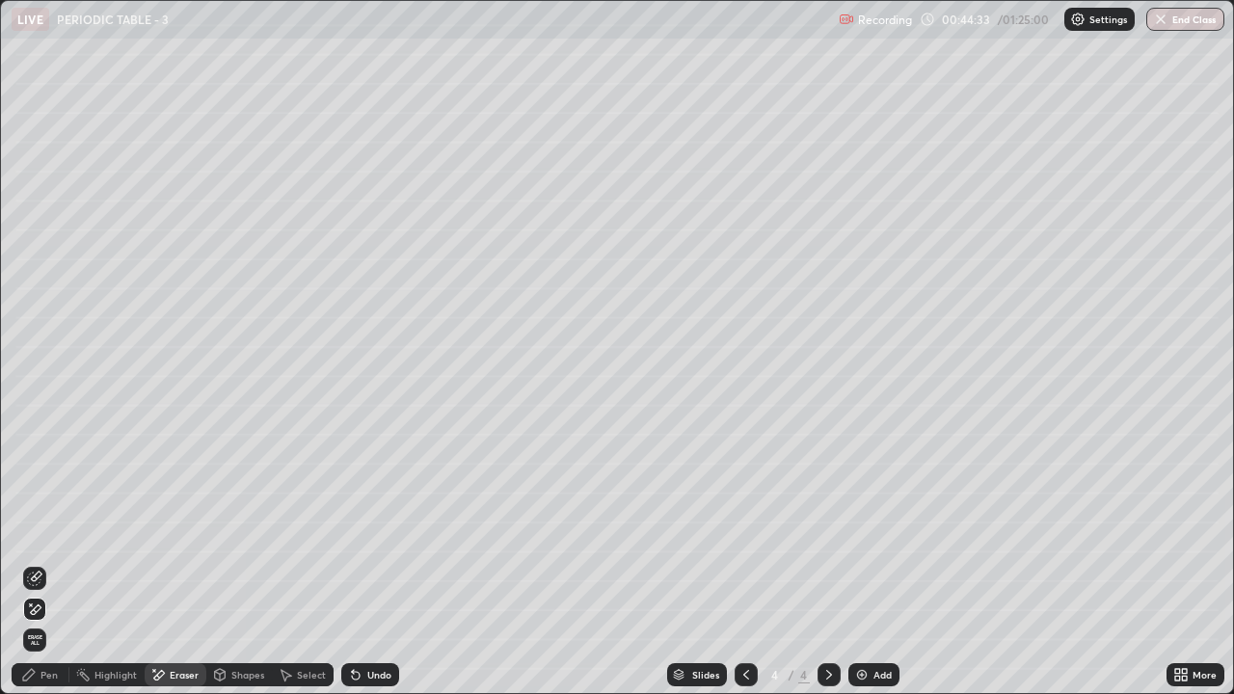
click at [49, 563] on div "Pen" at bounding box center [48, 675] width 17 height 10
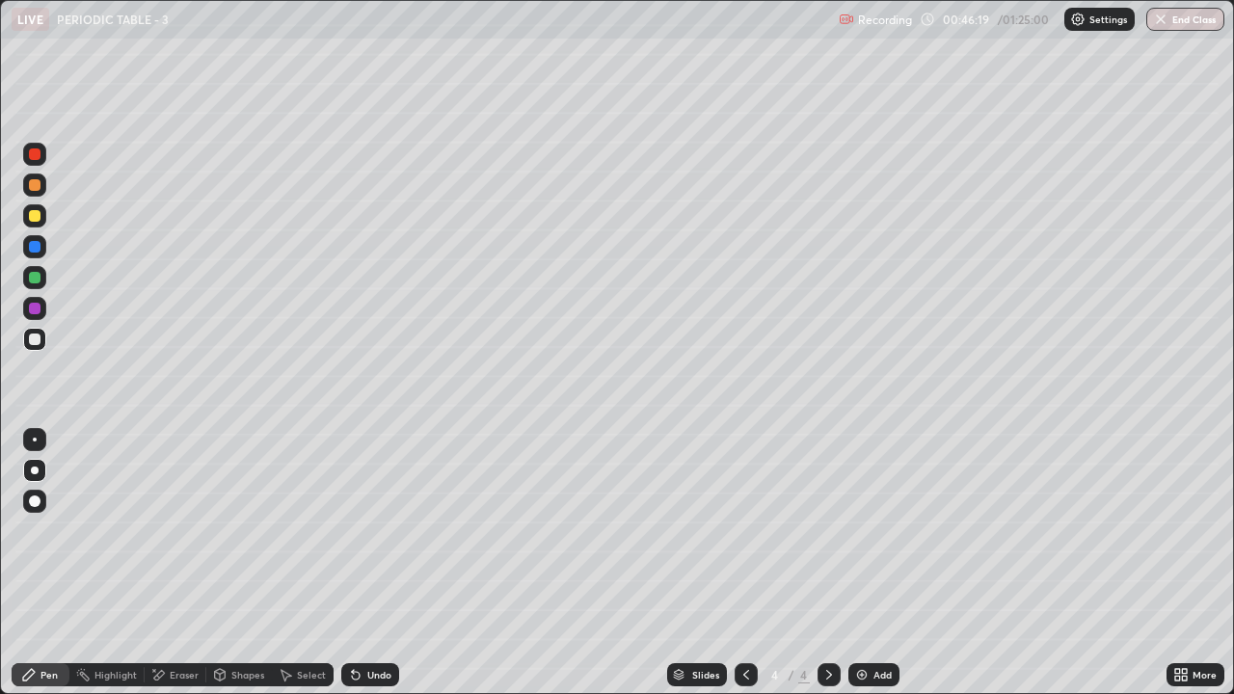
click at [37, 220] on div at bounding box center [35, 216] width 12 height 12
click at [170, 563] on div "Eraser" at bounding box center [184, 675] width 29 height 10
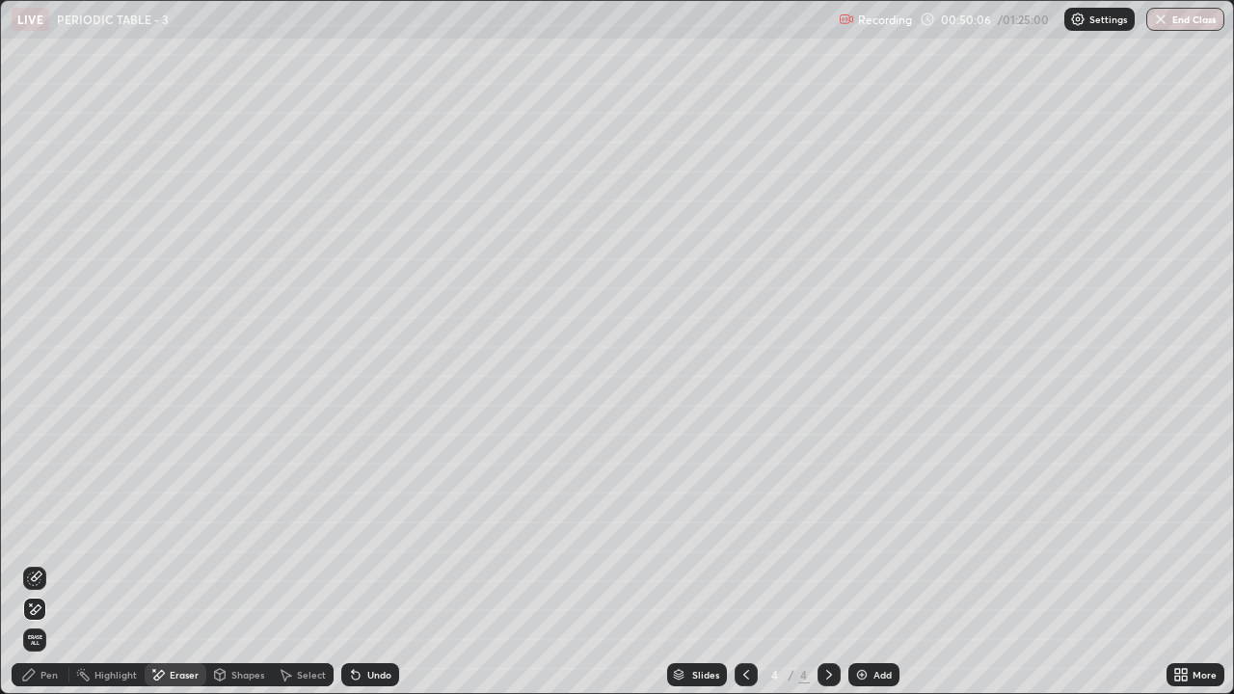
click at [48, 563] on div "Pen" at bounding box center [48, 675] width 17 height 10
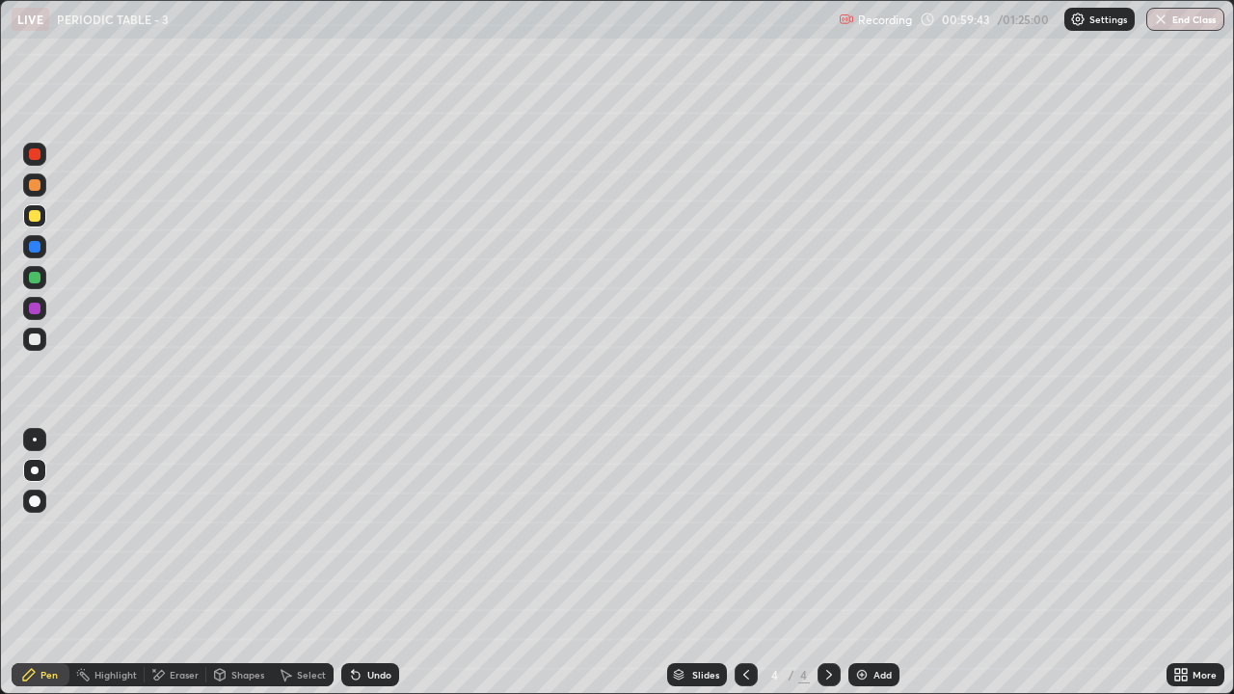
click at [864, 563] on img at bounding box center [861, 674] width 15 height 15
click at [38, 337] on div at bounding box center [35, 340] width 12 height 12
click at [367, 563] on div "Undo" at bounding box center [379, 675] width 24 height 10
click at [373, 563] on div "Undo" at bounding box center [379, 675] width 24 height 10
click at [37, 216] on div at bounding box center [35, 216] width 12 height 12
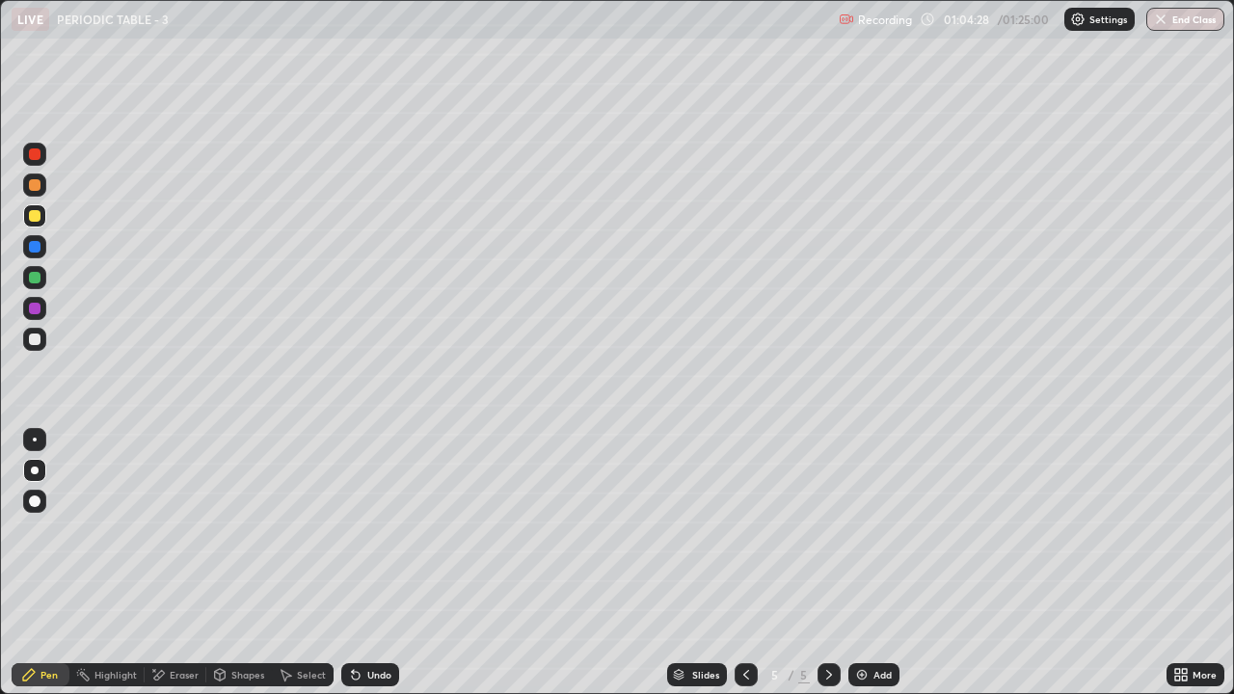
click at [353, 563] on icon at bounding box center [356, 676] width 8 height 8
click at [367, 563] on div "Undo" at bounding box center [379, 675] width 24 height 10
click at [34, 277] on div at bounding box center [35, 278] width 12 height 12
click at [32, 248] on div at bounding box center [35, 247] width 12 height 12
click at [36, 339] on div at bounding box center [35, 340] width 12 height 12
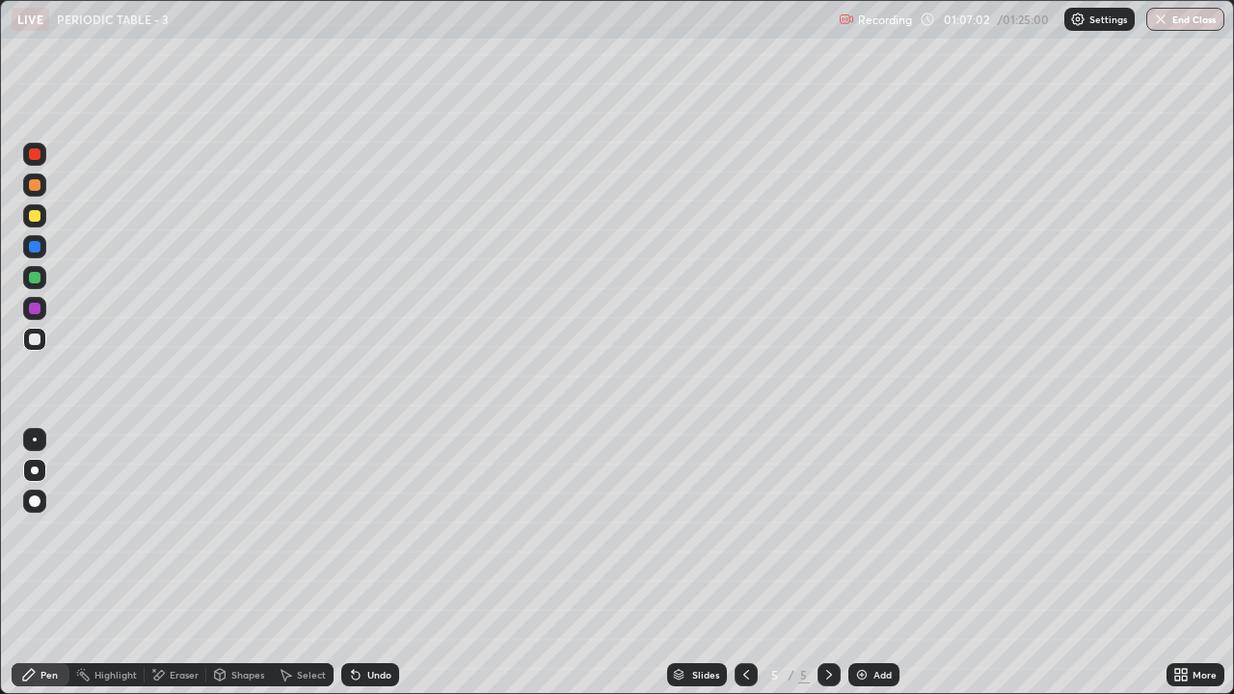
click at [37, 215] on div at bounding box center [35, 216] width 12 height 12
click at [38, 338] on div at bounding box center [35, 340] width 12 height 12
click at [297, 563] on div "Select" at bounding box center [311, 675] width 29 height 10
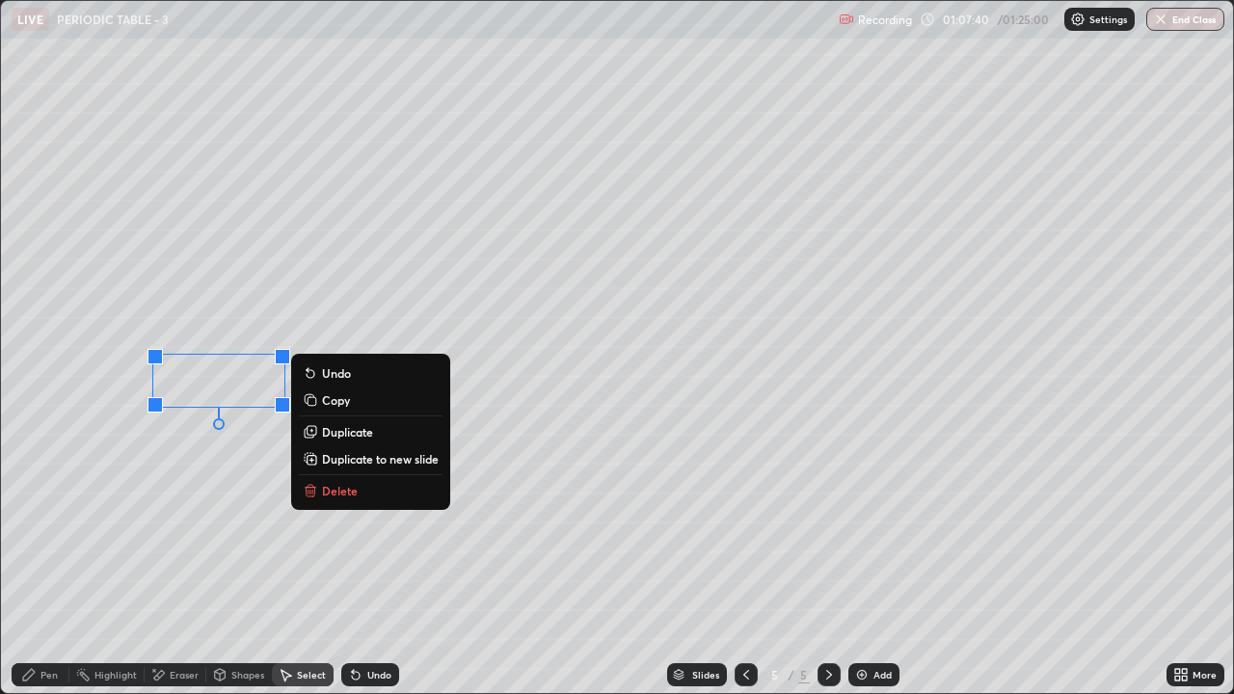
click at [48, 563] on div "Pen" at bounding box center [48, 675] width 17 height 10
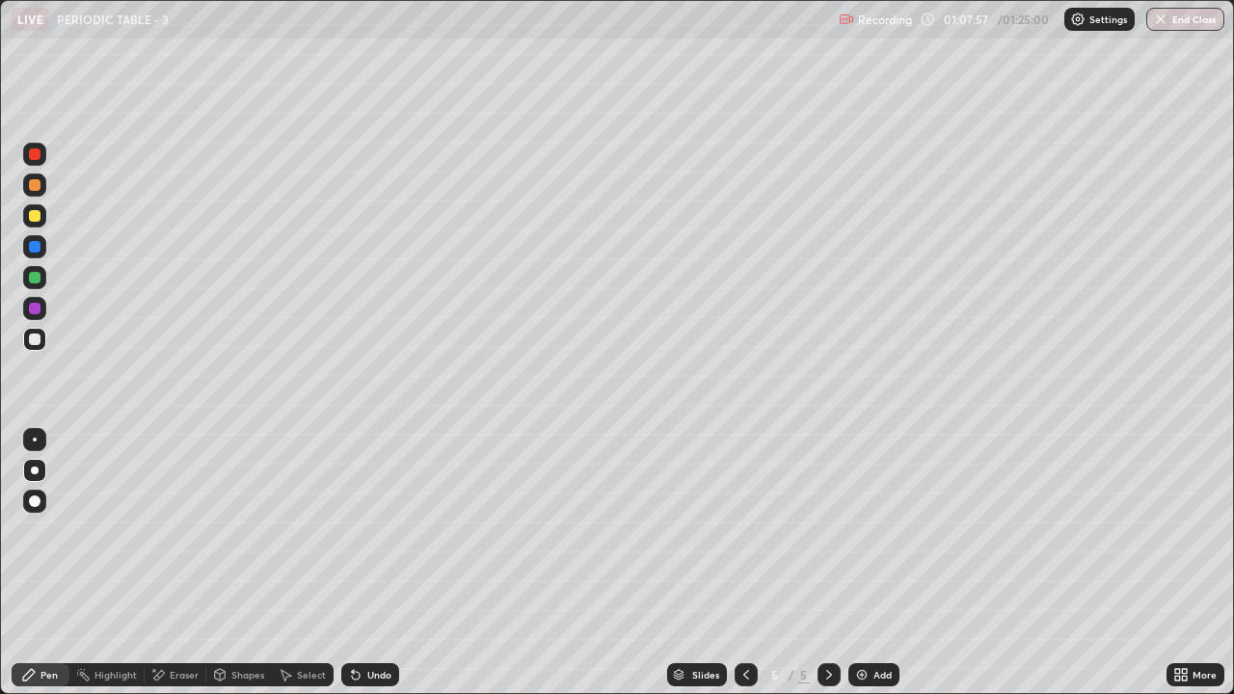
click at [374, 563] on div "Undo" at bounding box center [379, 675] width 24 height 10
click at [379, 563] on div "Undo" at bounding box center [370, 674] width 58 height 23
click at [32, 311] on div at bounding box center [35, 309] width 12 height 12
click at [38, 286] on div at bounding box center [34, 277] width 23 height 23
click at [33, 216] on div at bounding box center [35, 216] width 12 height 12
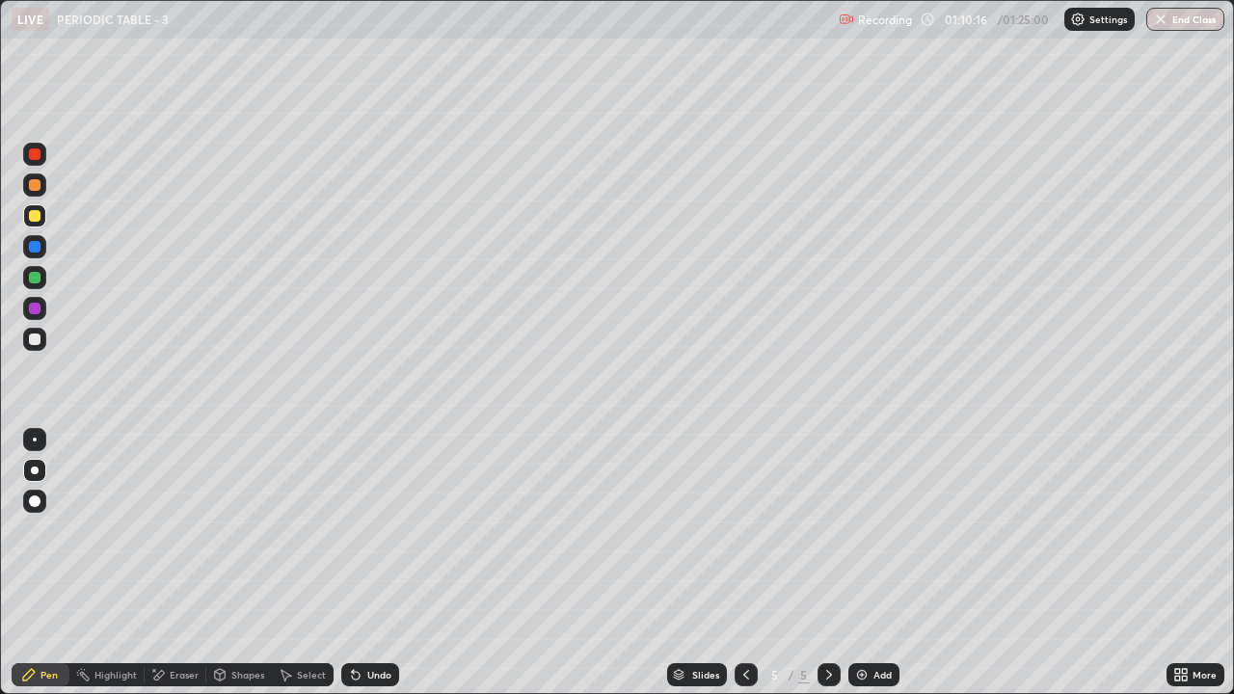
click at [367, 563] on div "Undo" at bounding box center [379, 675] width 24 height 10
click at [175, 563] on div "Eraser" at bounding box center [184, 675] width 29 height 10
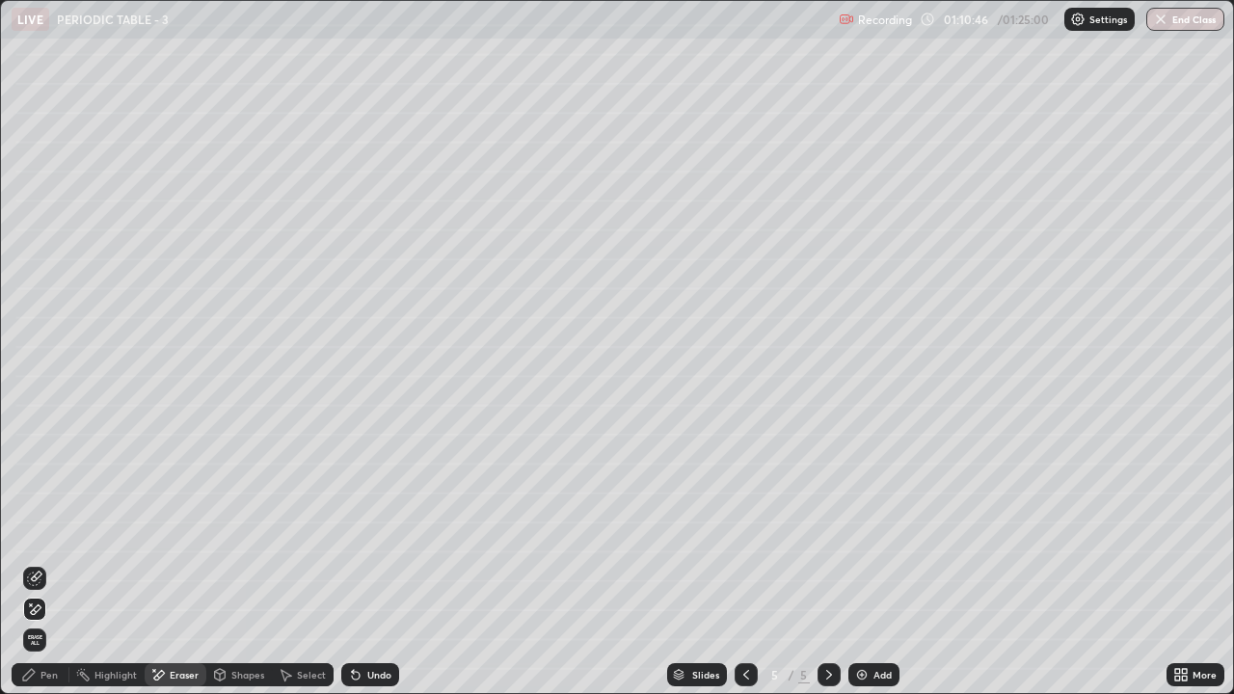
click at [48, 563] on div "Pen" at bounding box center [48, 675] width 17 height 10
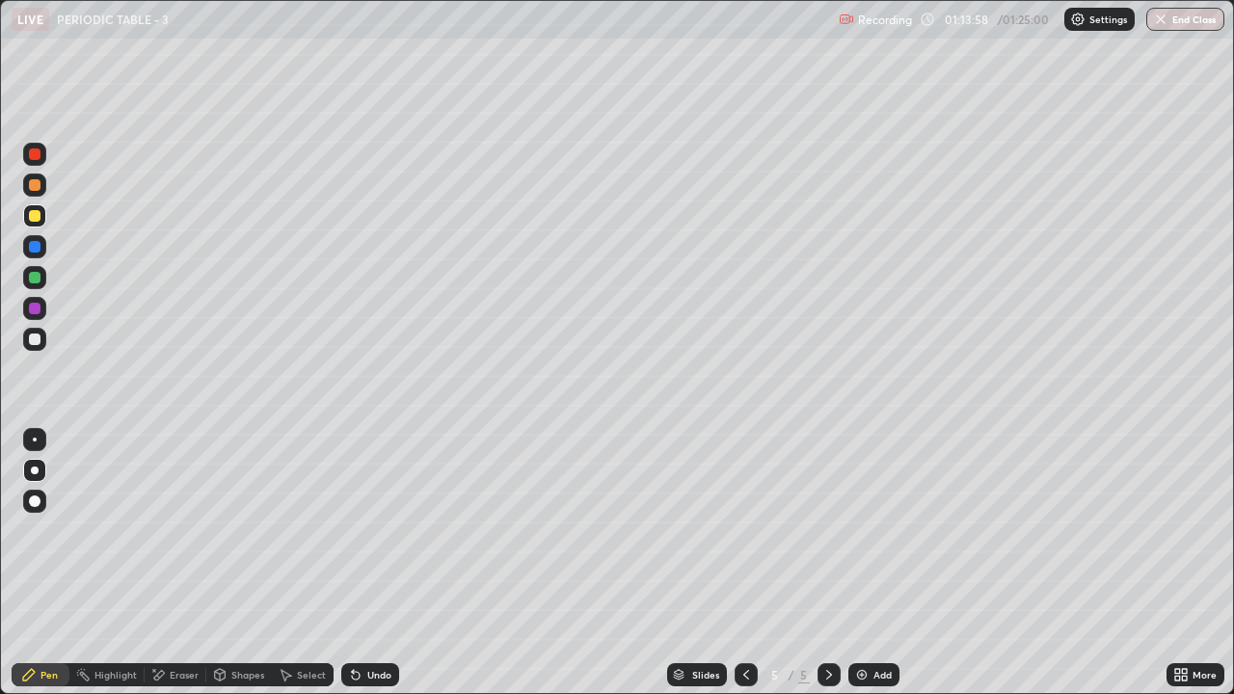
click at [175, 563] on div "Eraser" at bounding box center [184, 675] width 29 height 10
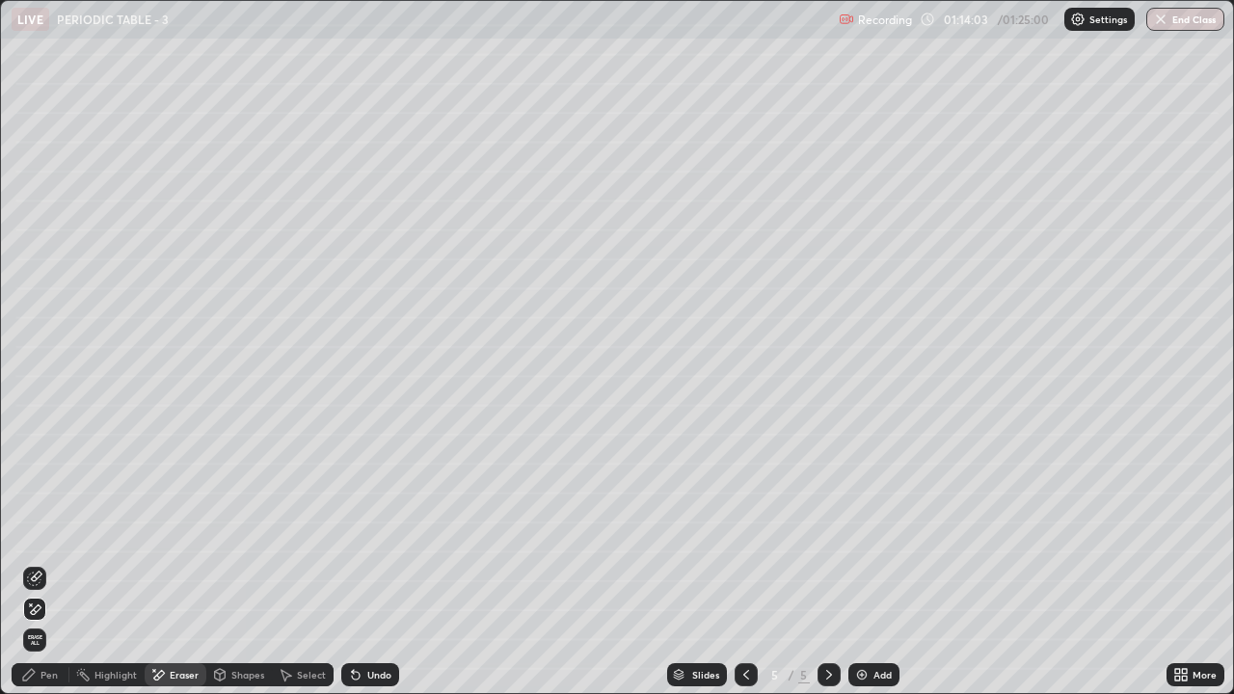
click at [41, 563] on div "Pen" at bounding box center [48, 675] width 17 height 10
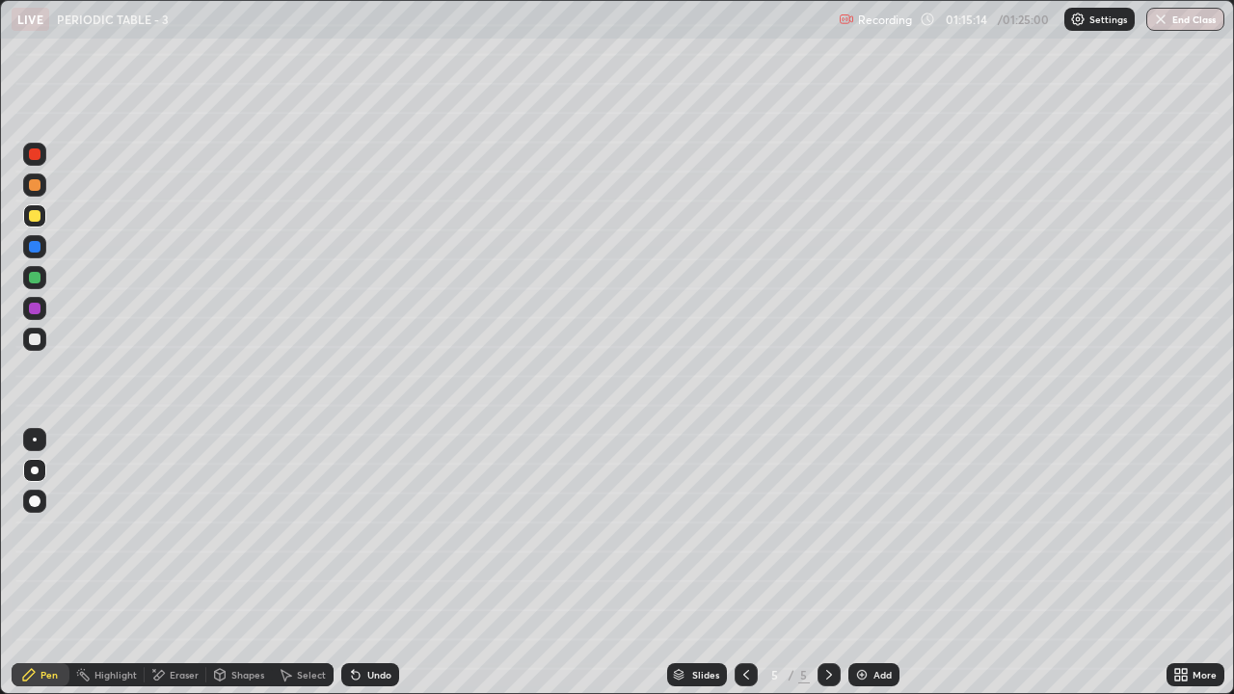
click at [36, 306] on div at bounding box center [35, 309] width 12 height 12
click at [1174, 22] on button "End Class" at bounding box center [1185, 19] width 78 height 23
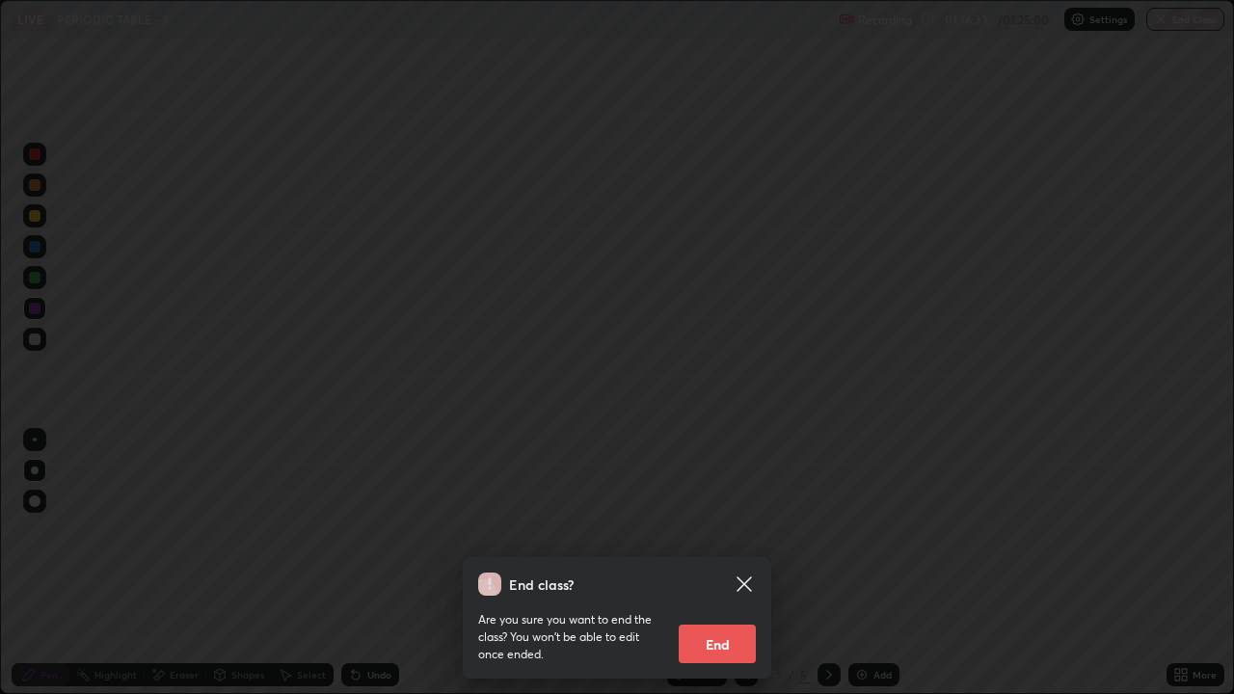
click at [714, 563] on button "End" at bounding box center [717, 644] width 77 height 39
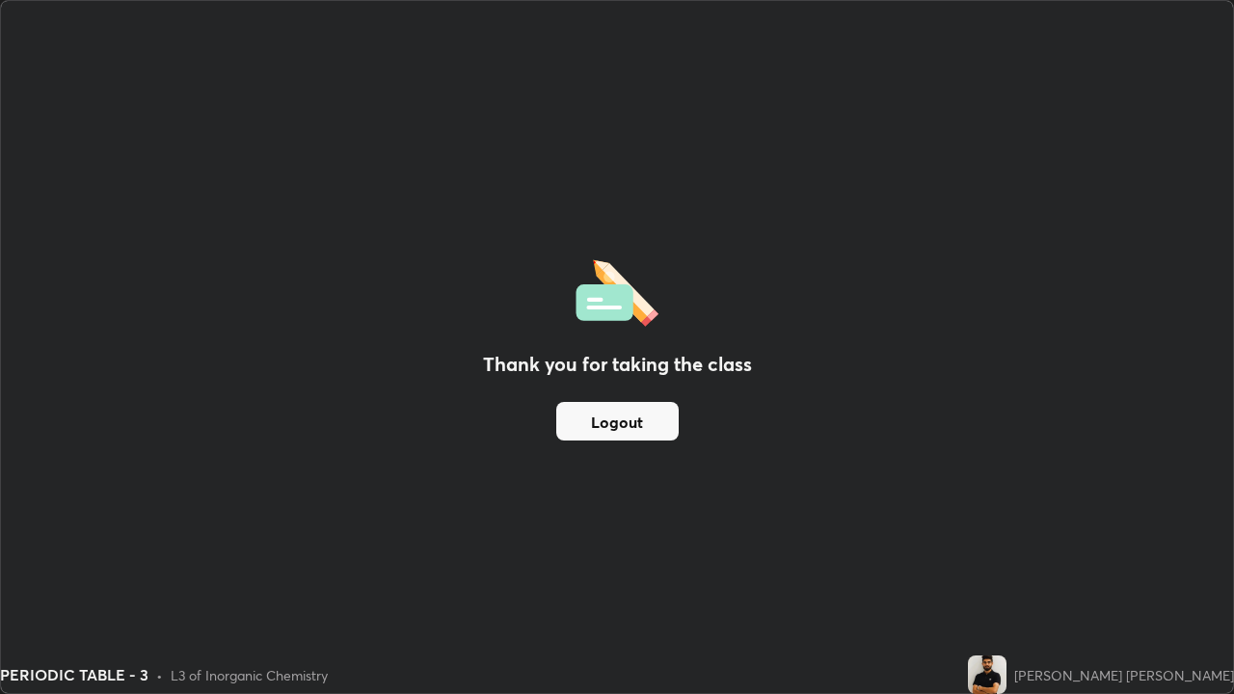
click at [638, 422] on button "Logout" at bounding box center [617, 421] width 122 height 39
